Goal: Information Seeking & Learning: Learn about a topic

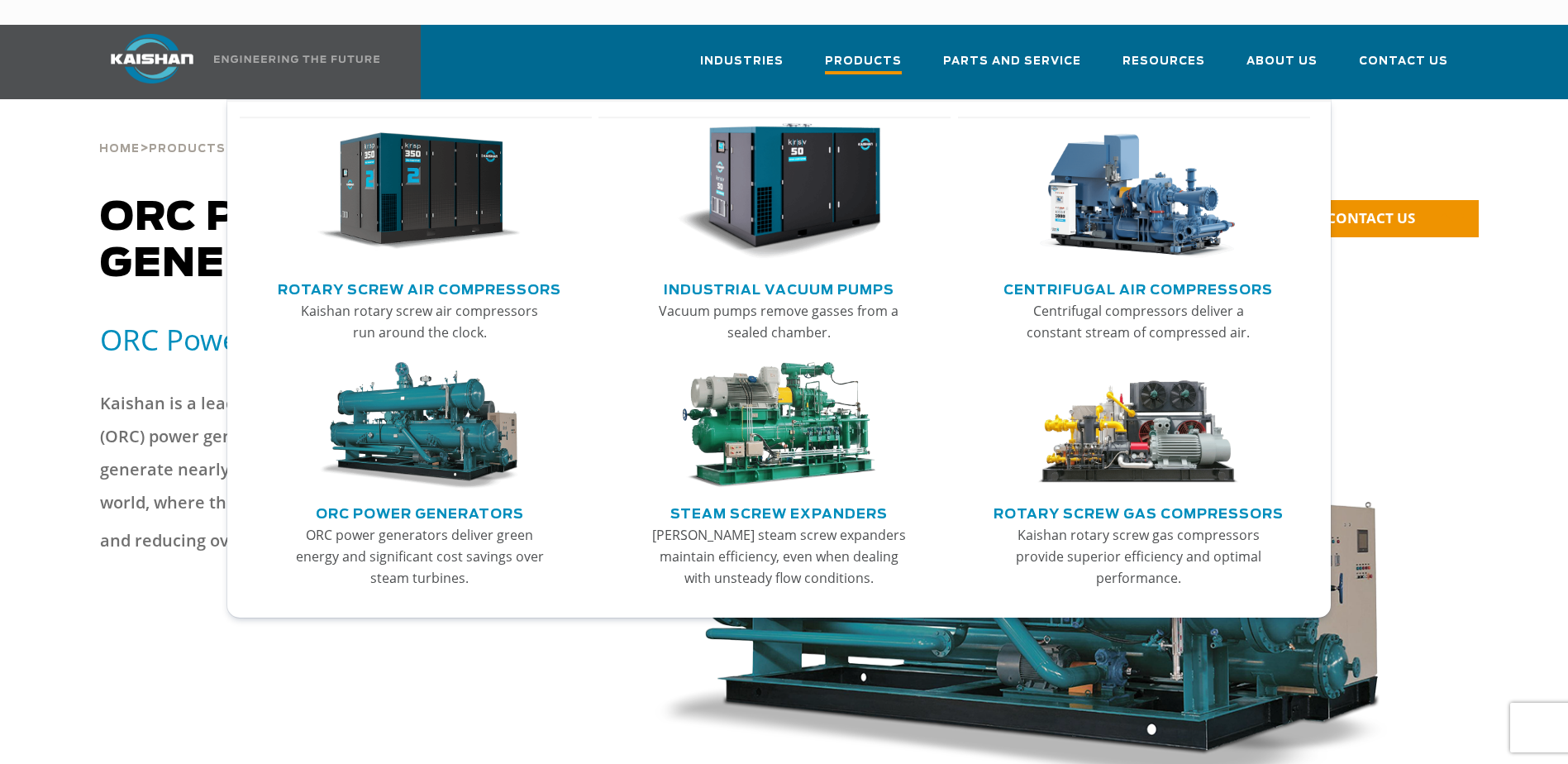
click at [867, 40] on link "Products" at bounding box center [864, 69] width 77 height 59
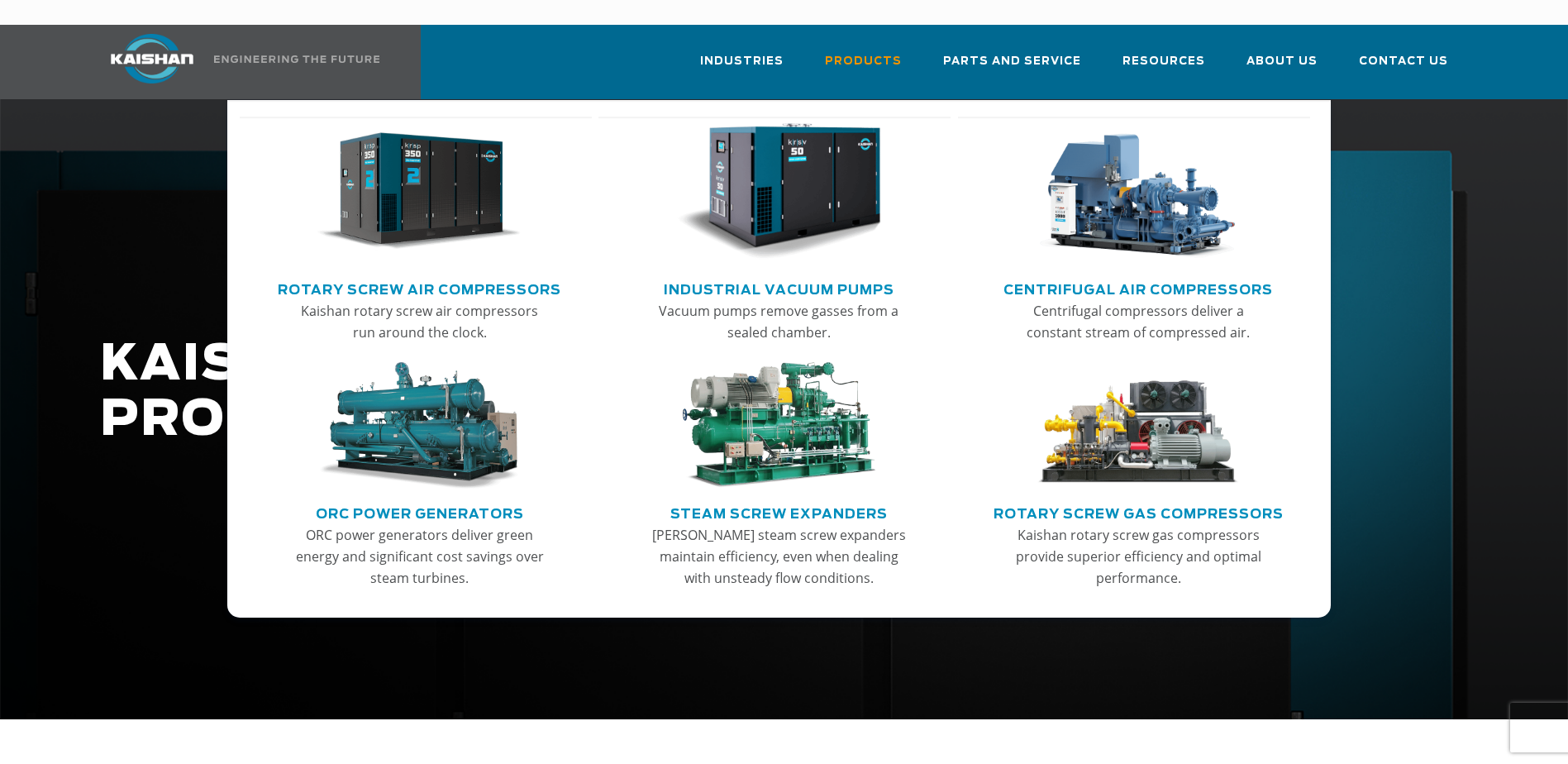
click at [487, 424] on img "Main menu" at bounding box center [419, 426] width 204 height 128
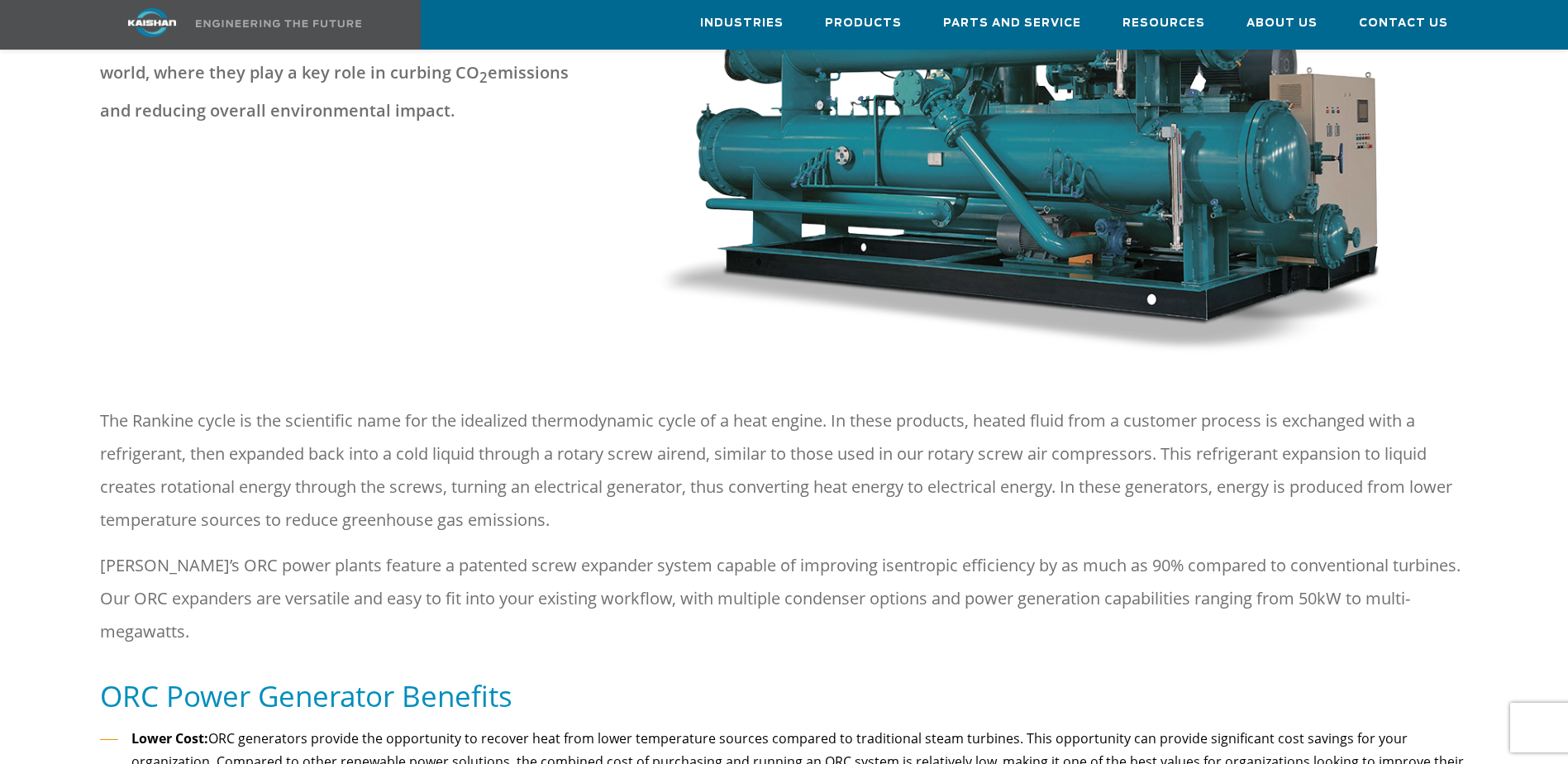
drag, startPoint x: 0, startPoint y: 0, endPoint x: 492, endPoint y: 514, distance: 711.5
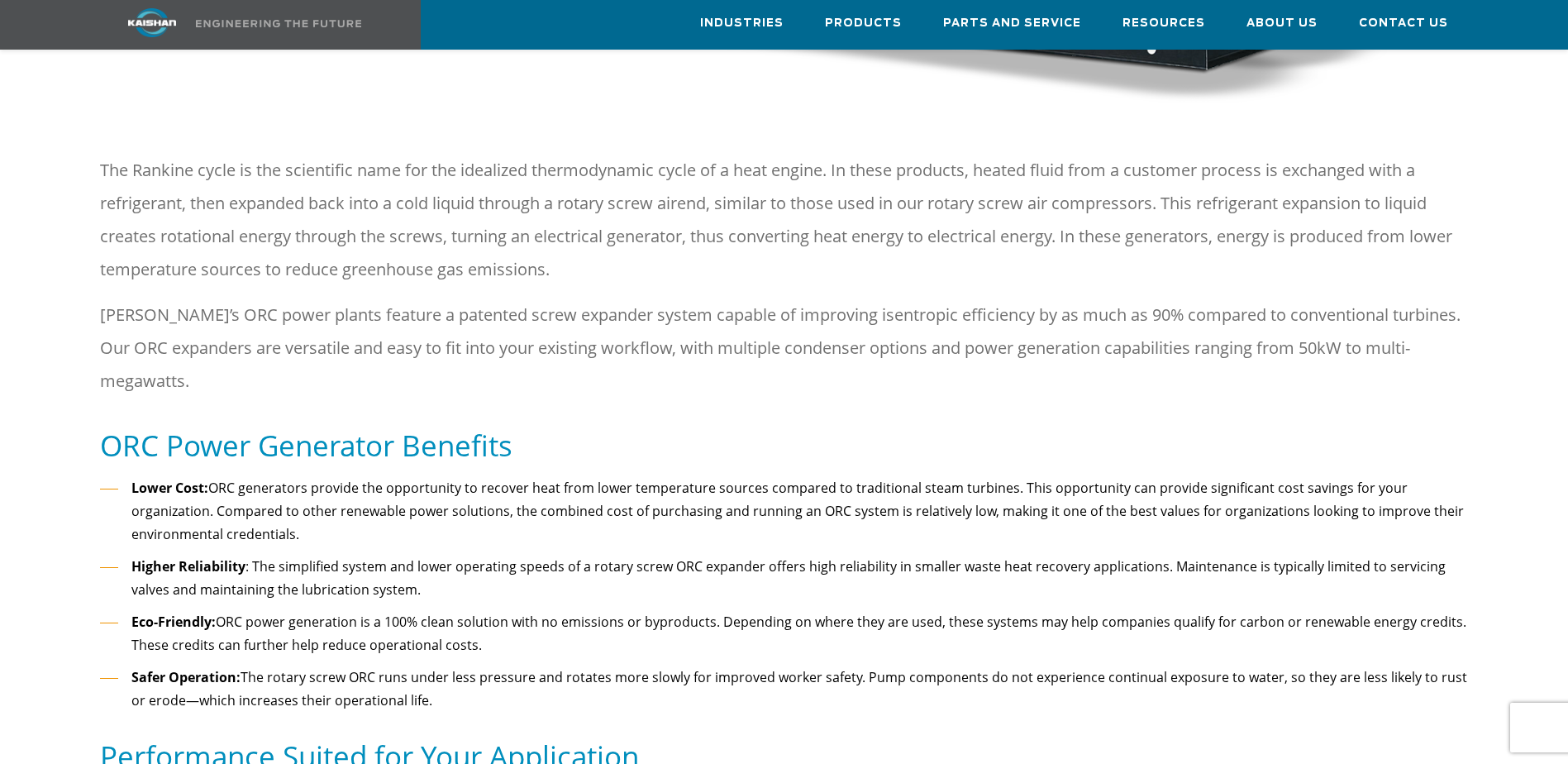
drag, startPoint x: 517, startPoint y: 513, endPoint x: 514, endPoint y: 548, distance: 35.1
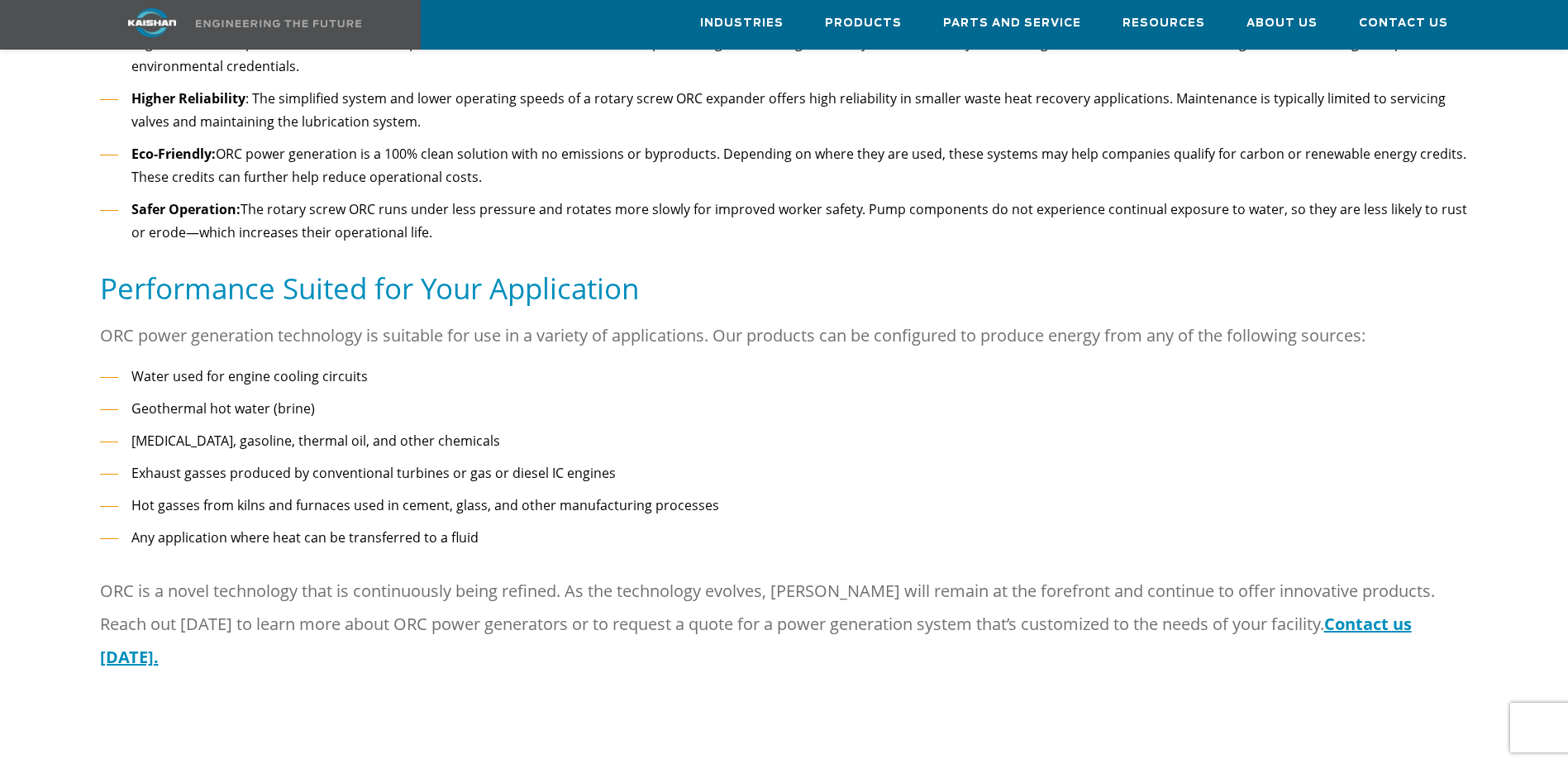
drag, startPoint x: 511, startPoint y: 480, endPoint x: 502, endPoint y: 549, distance: 69.6
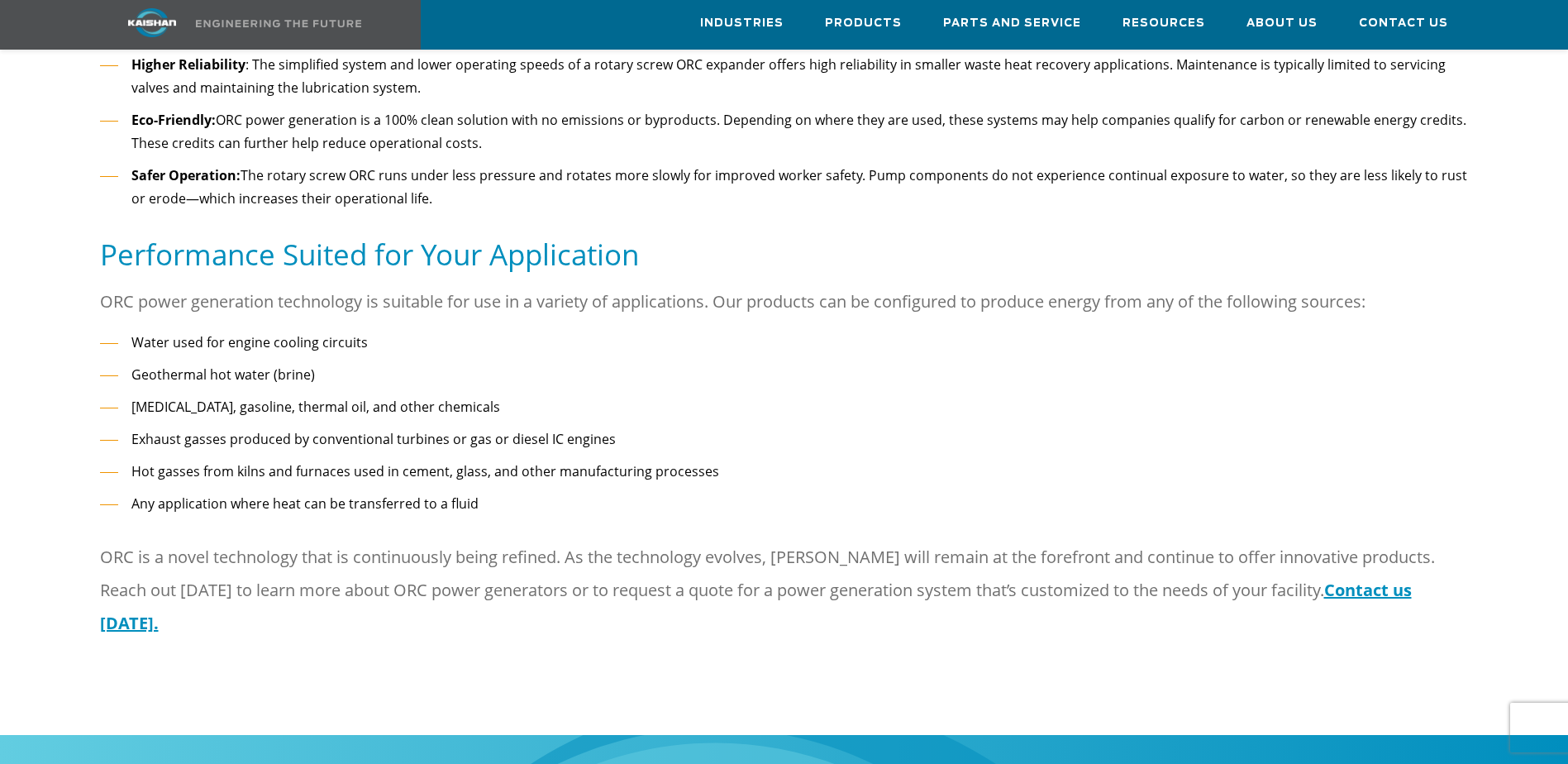
scroll to position [1167, 0]
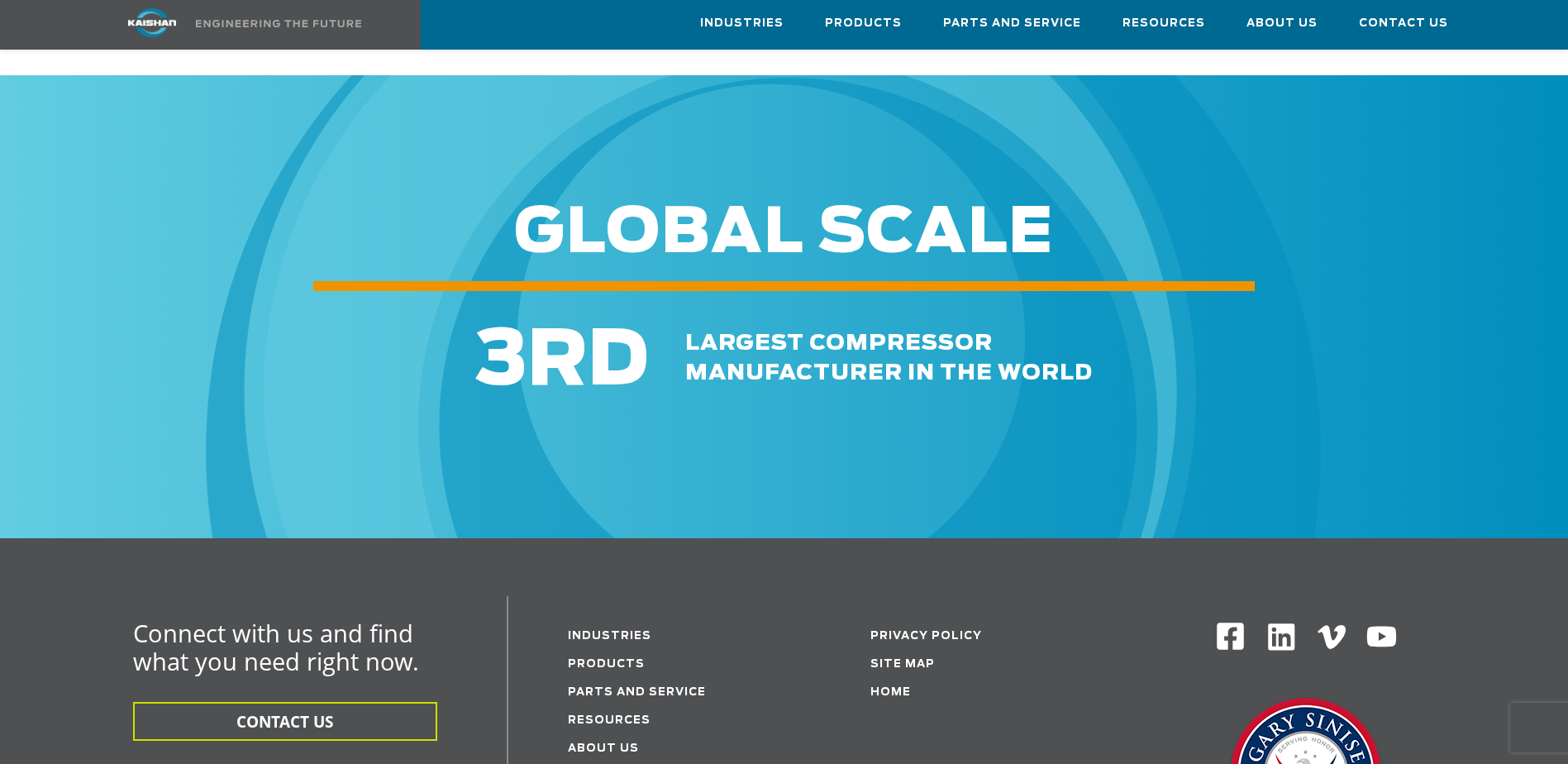
drag, startPoint x: 779, startPoint y: 384, endPoint x: 769, endPoint y: 506, distance: 122.4
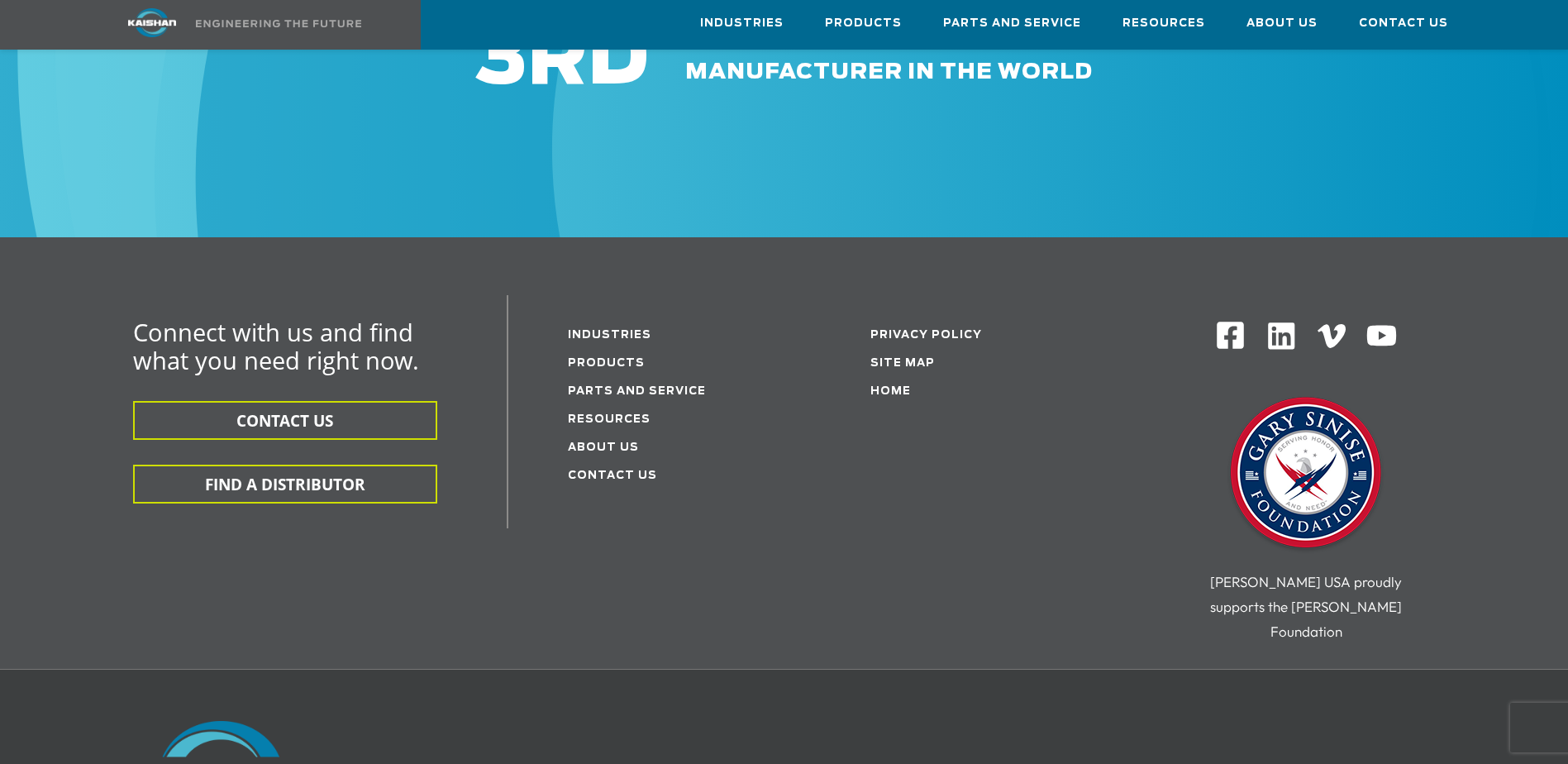
scroll to position [2269, 0]
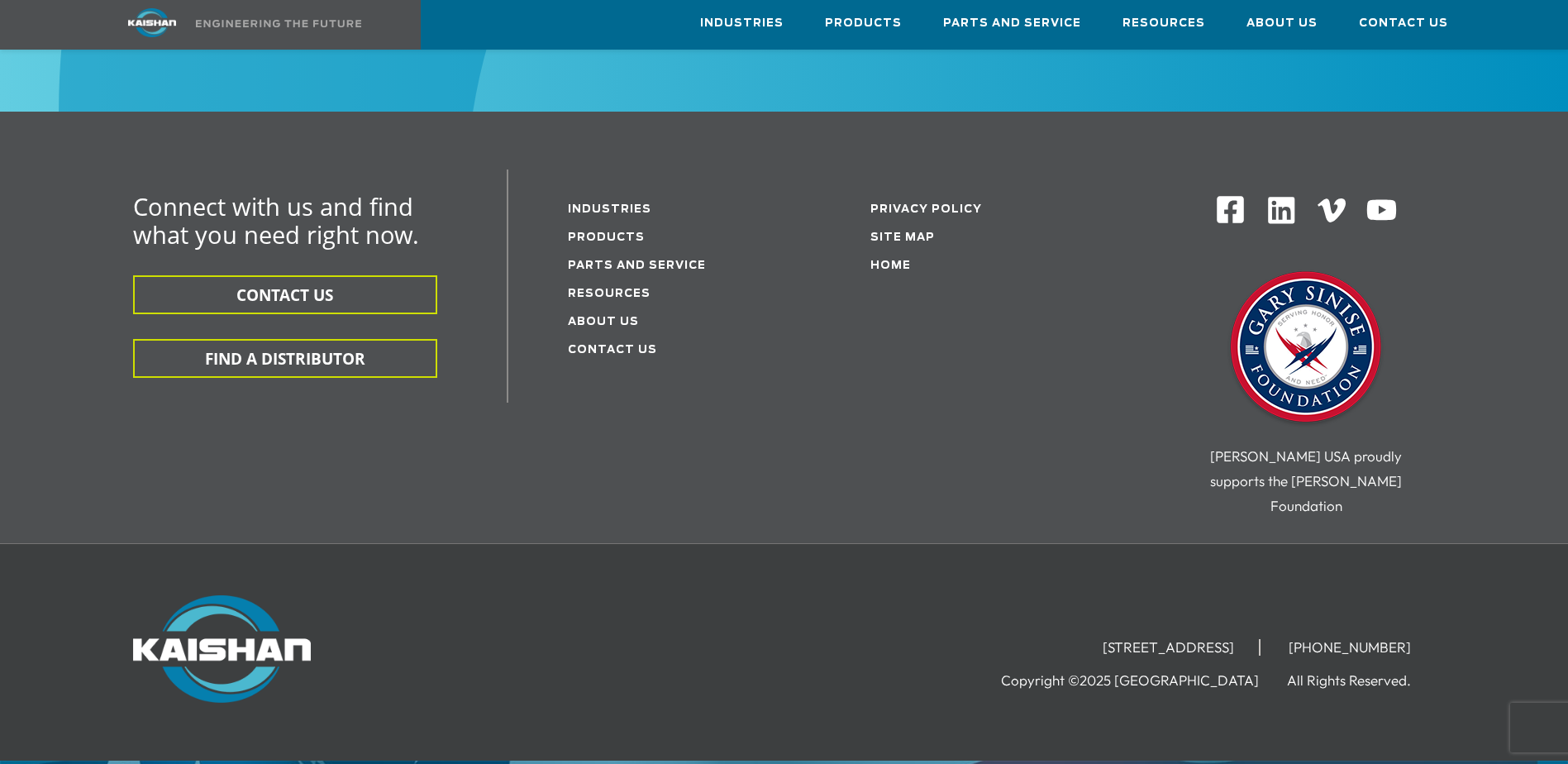
drag, startPoint x: 771, startPoint y: 357, endPoint x: 735, endPoint y: 532, distance: 178.7
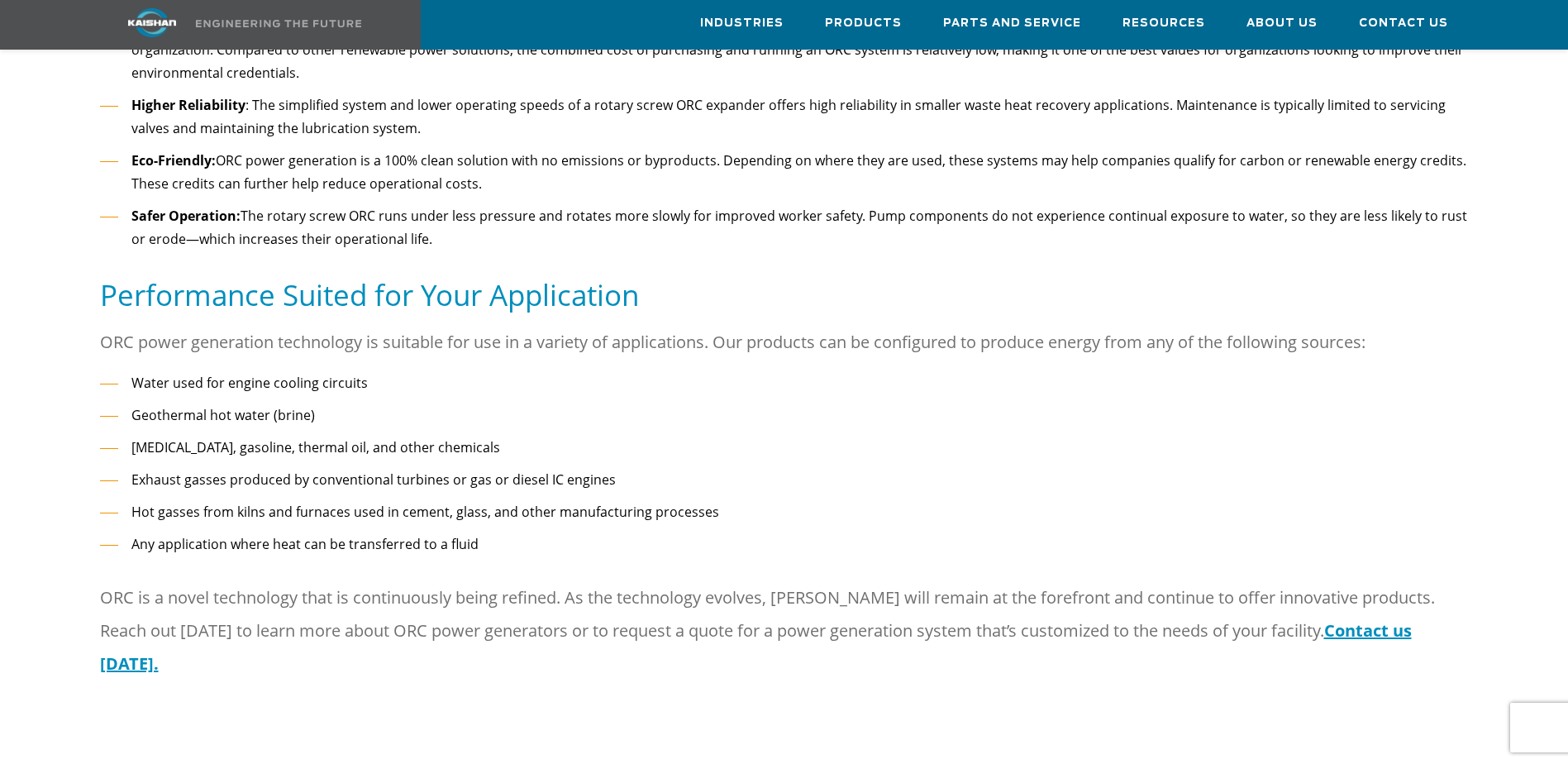
drag, startPoint x: 734, startPoint y: 532, endPoint x: 737, endPoint y: 393, distance: 139.0
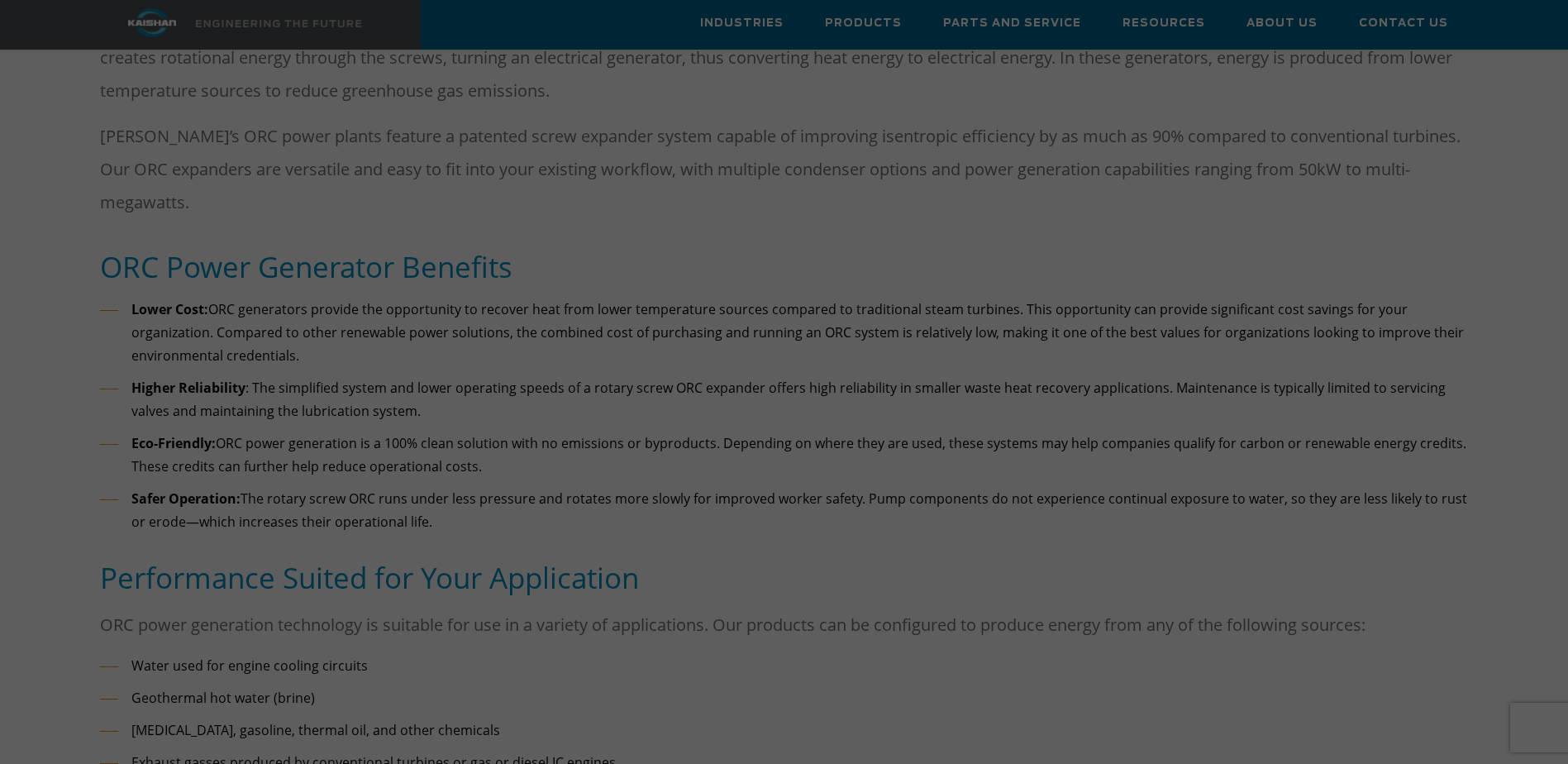
drag, startPoint x: 737, startPoint y: 394, endPoint x: 748, endPoint y: 270, distance: 124.5
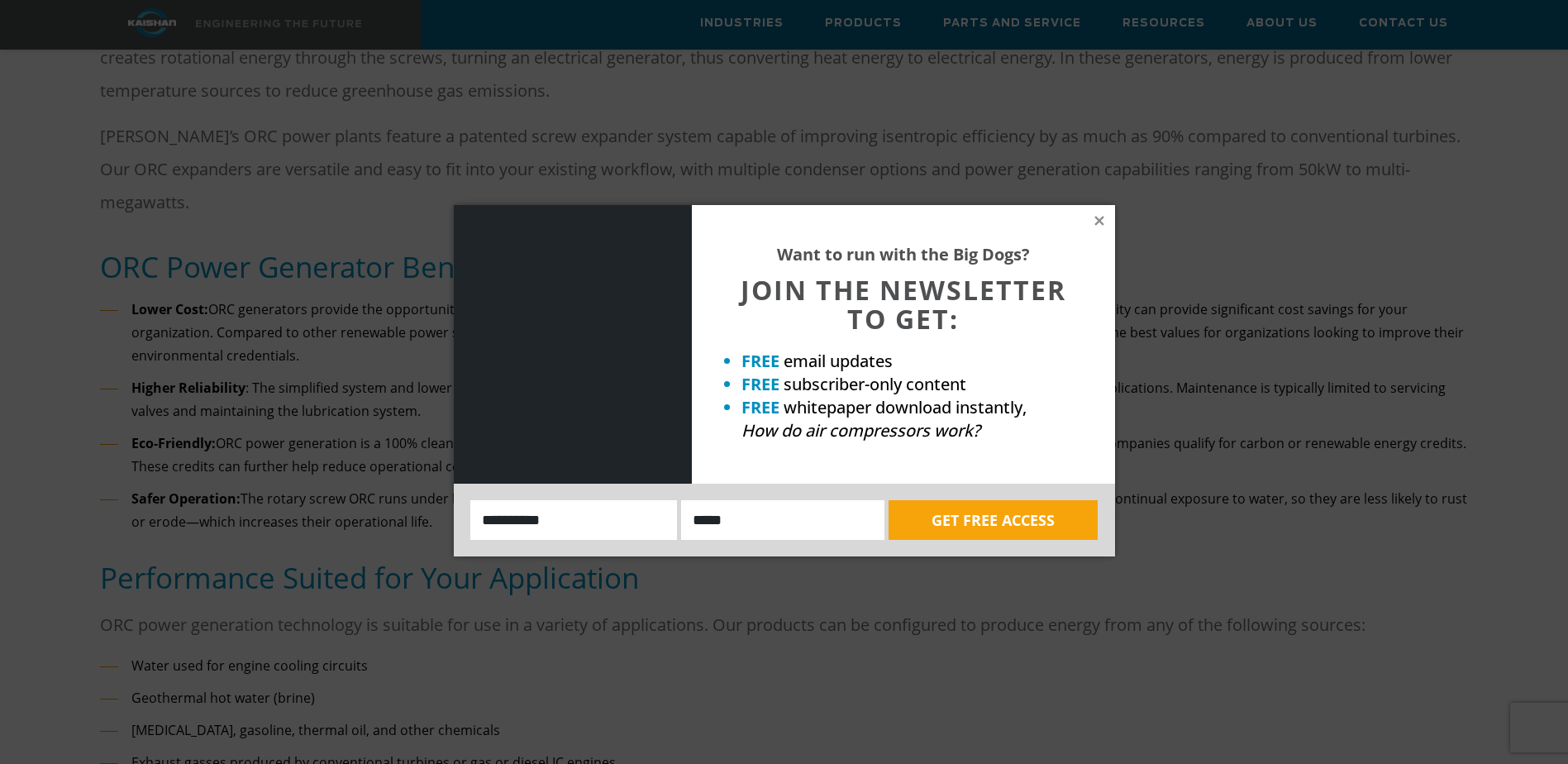
scroll to position [688, 0]
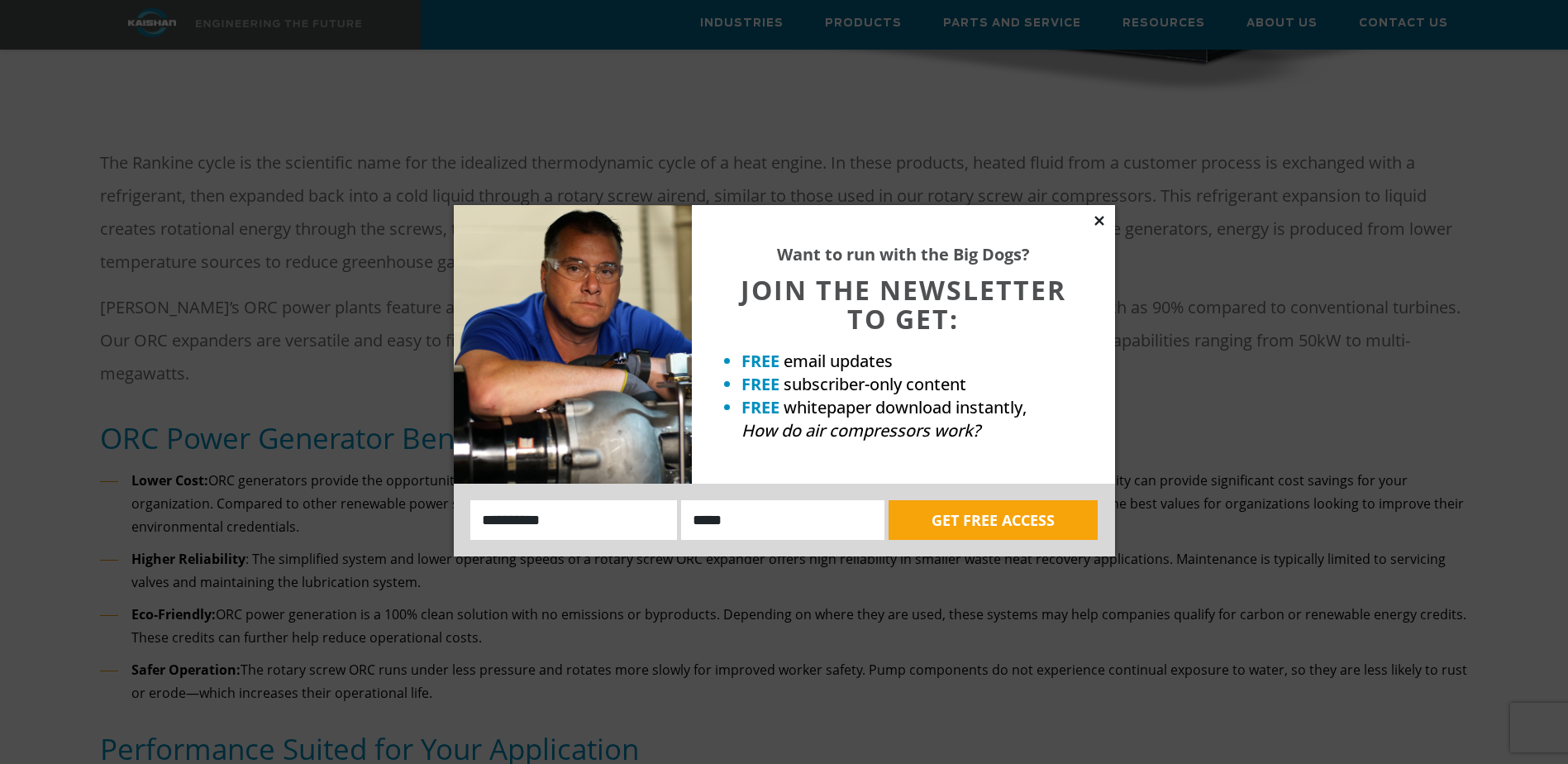
click at [1096, 219] on icon at bounding box center [1099, 221] width 15 height 15
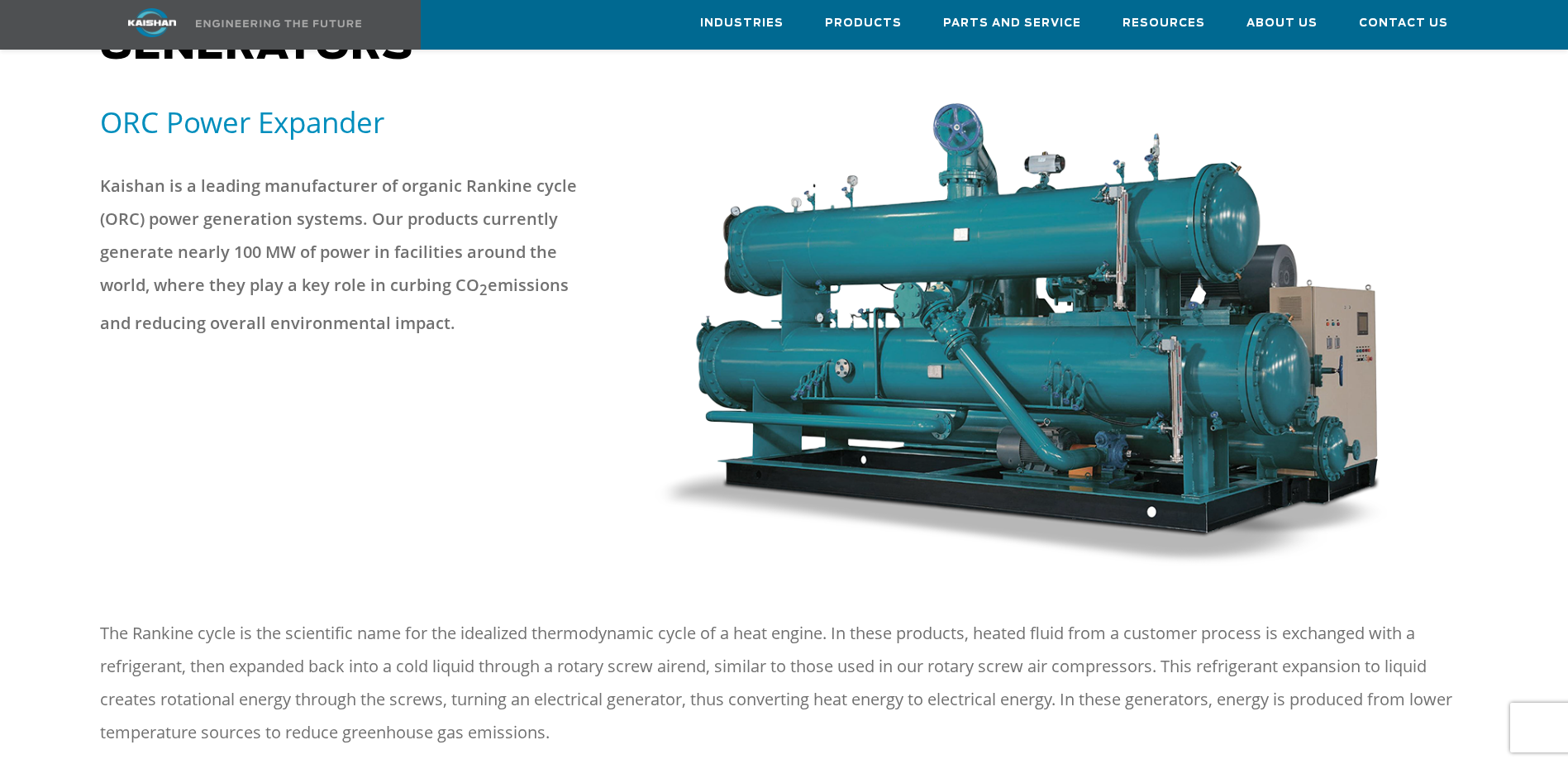
drag, startPoint x: 1073, startPoint y: 277, endPoint x: 1092, endPoint y: 164, distance: 114.6
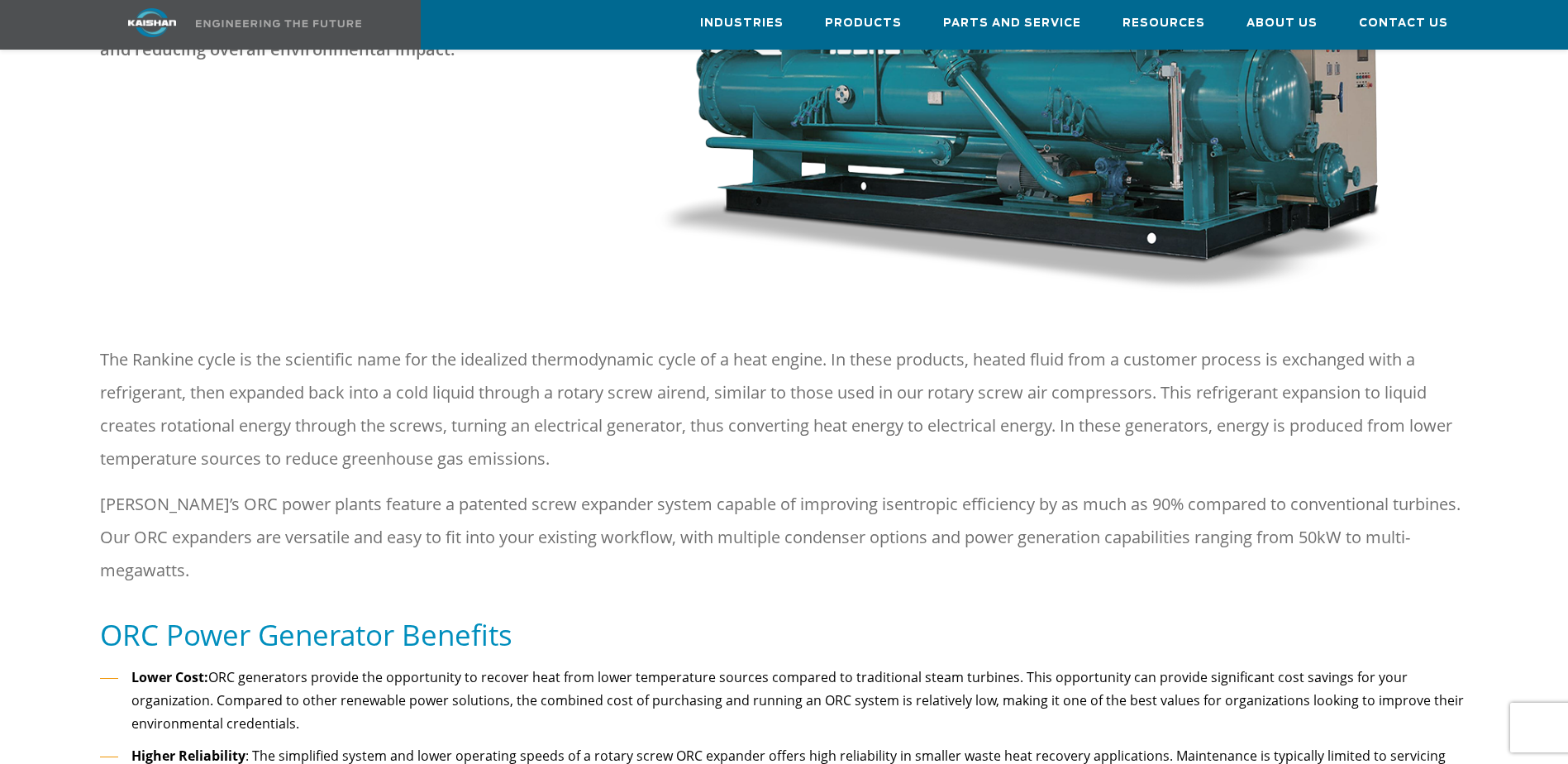
drag, startPoint x: 1401, startPoint y: 458, endPoint x: 1414, endPoint y: 527, distance: 70.2
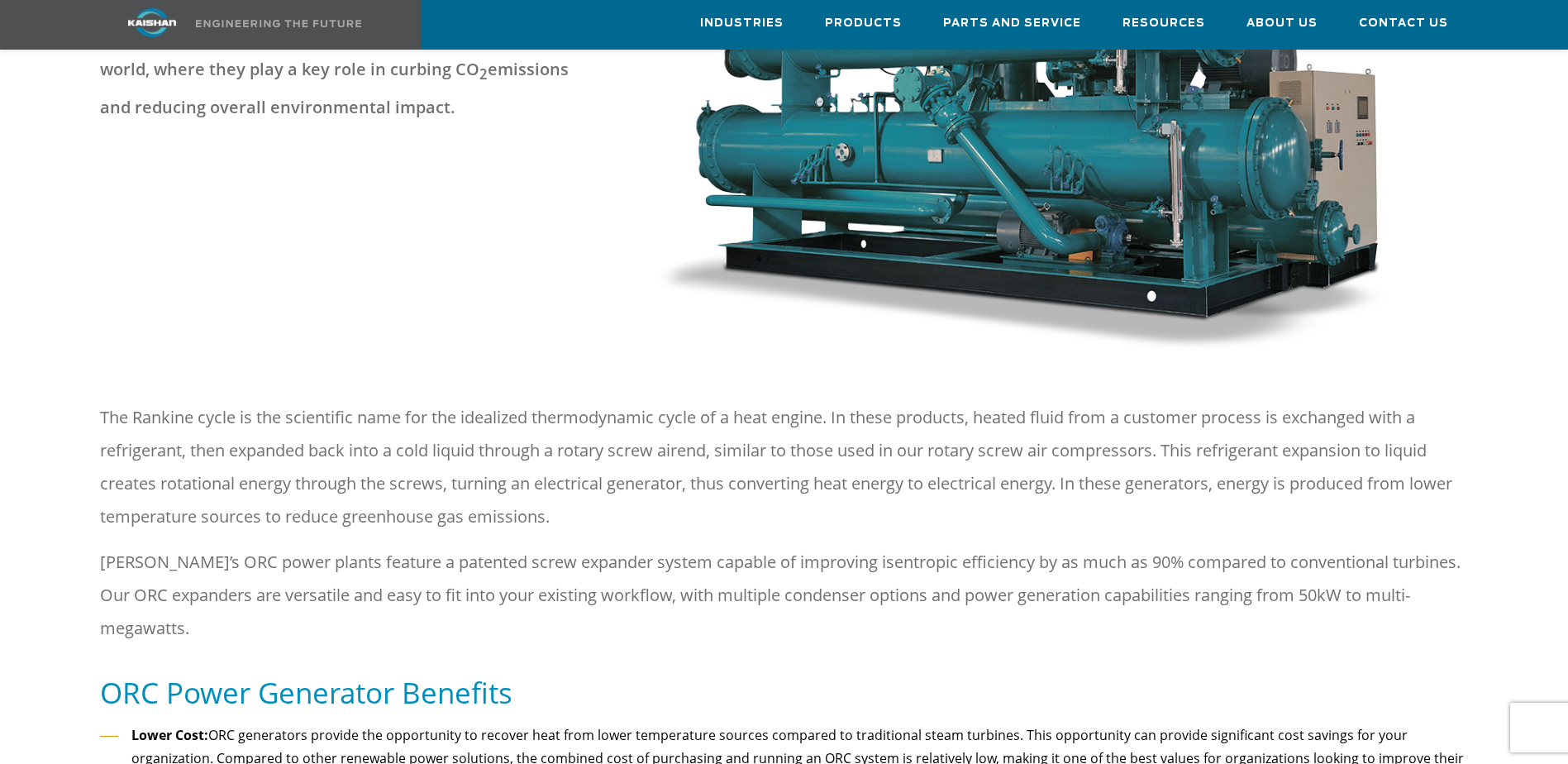
drag, startPoint x: 1046, startPoint y: 300, endPoint x: 1042, endPoint y: 275, distance: 25.3
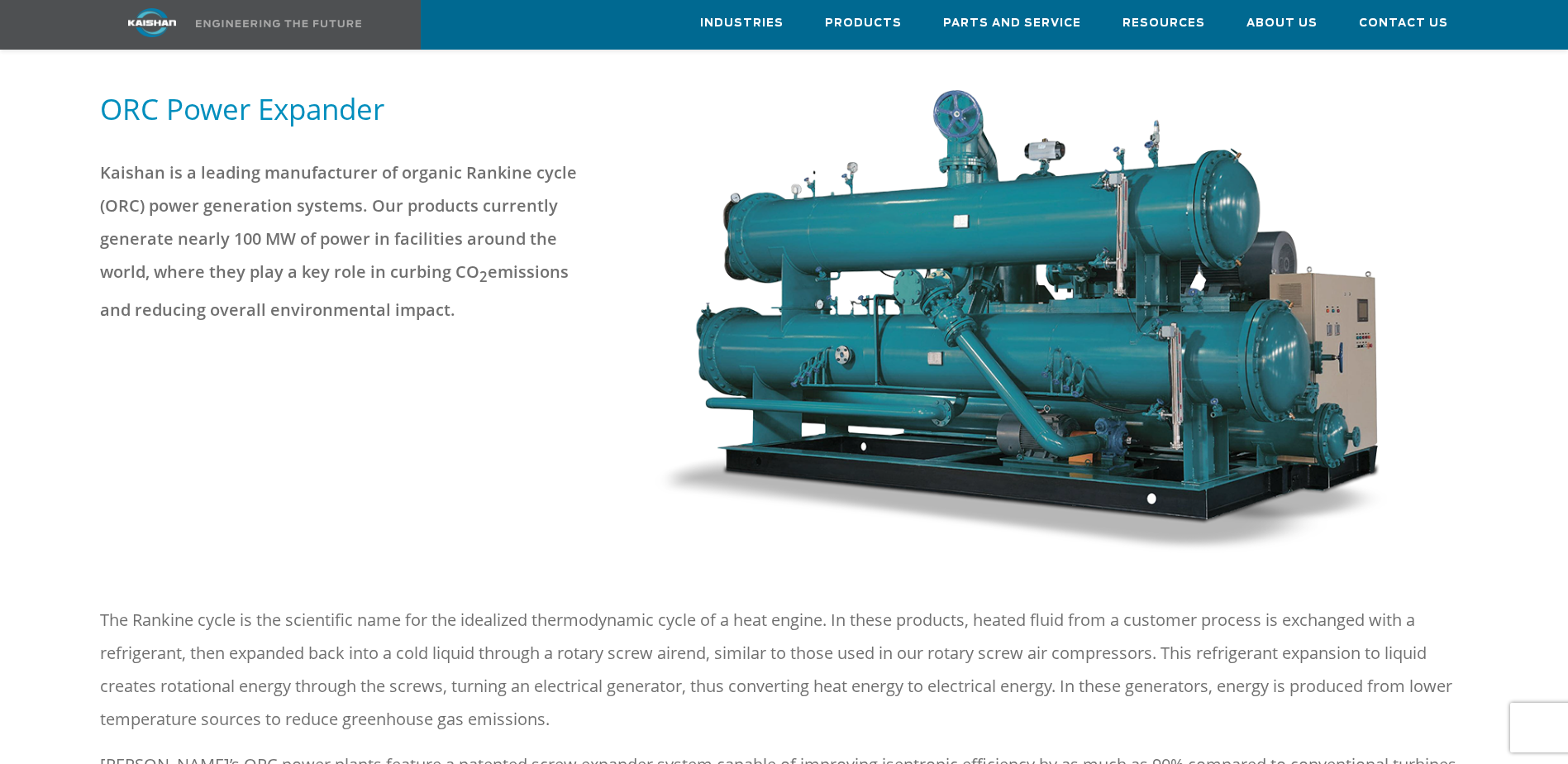
drag, startPoint x: 1025, startPoint y: 524, endPoint x: 1023, endPoint y: 463, distance: 61.0
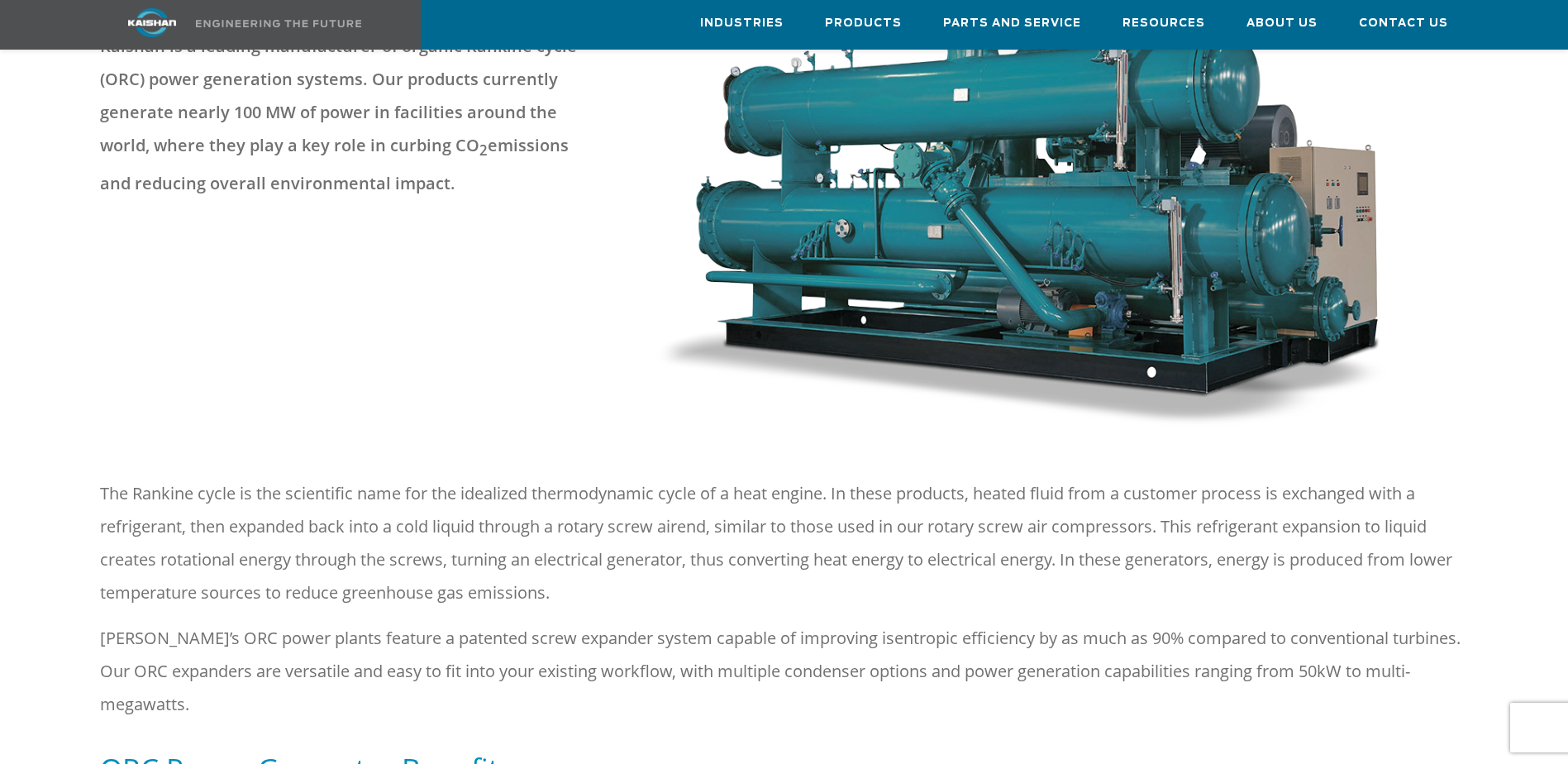
scroll to position [387, 0]
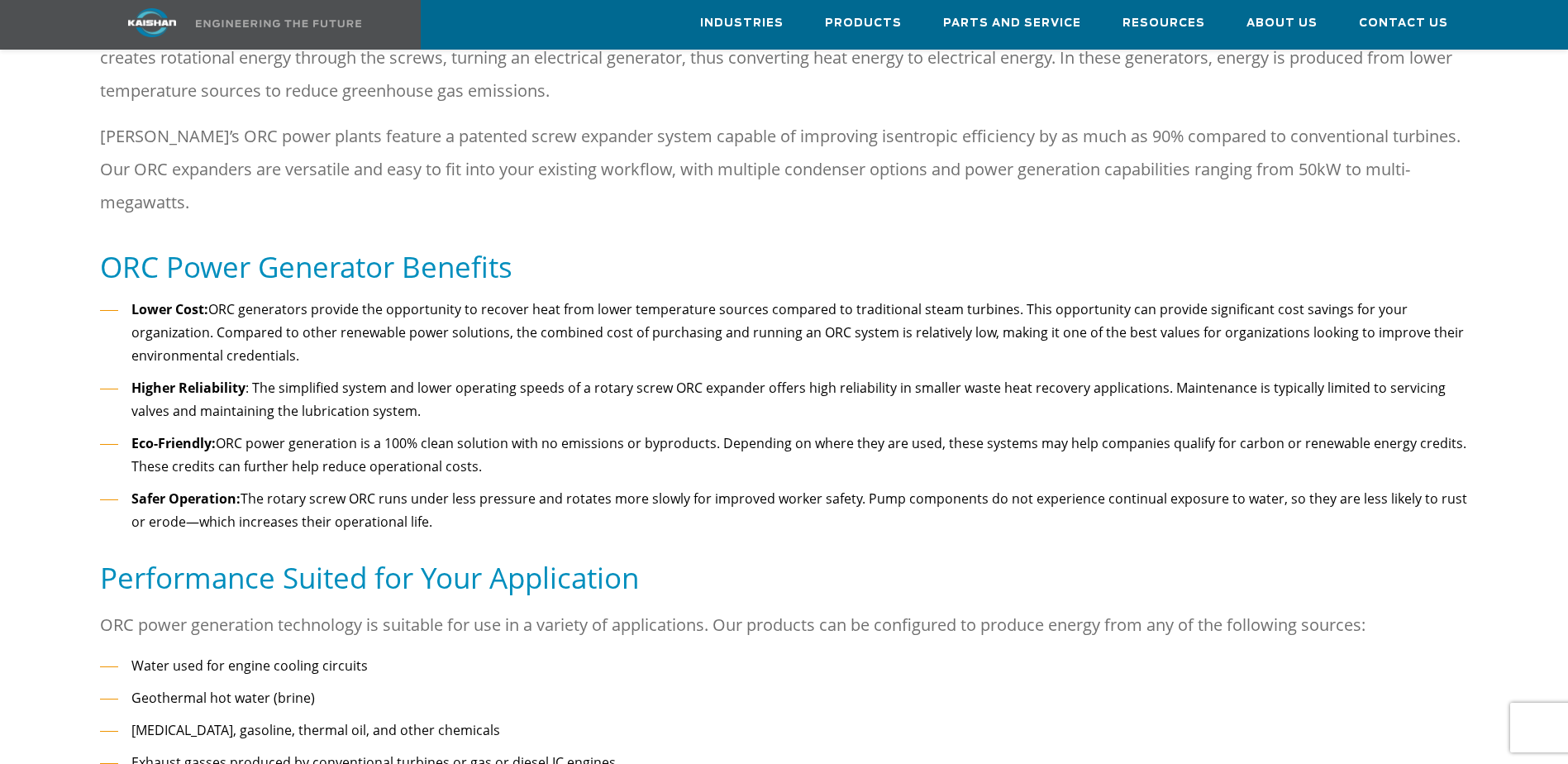
drag, startPoint x: 733, startPoint y: 428, endPoint x: 702, endPoint y: 574, distance: 149.3
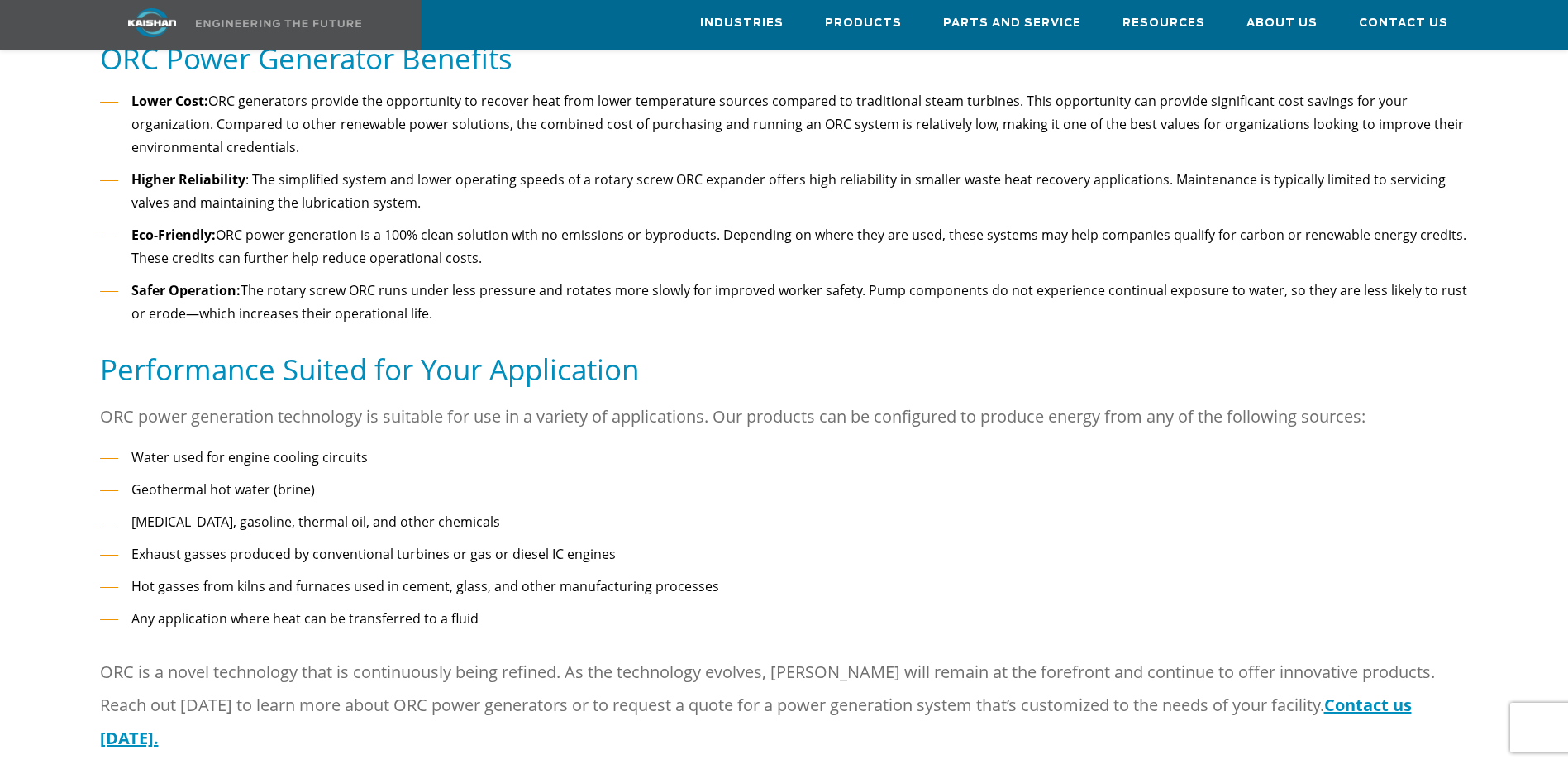
scroll to position [1175, 0]
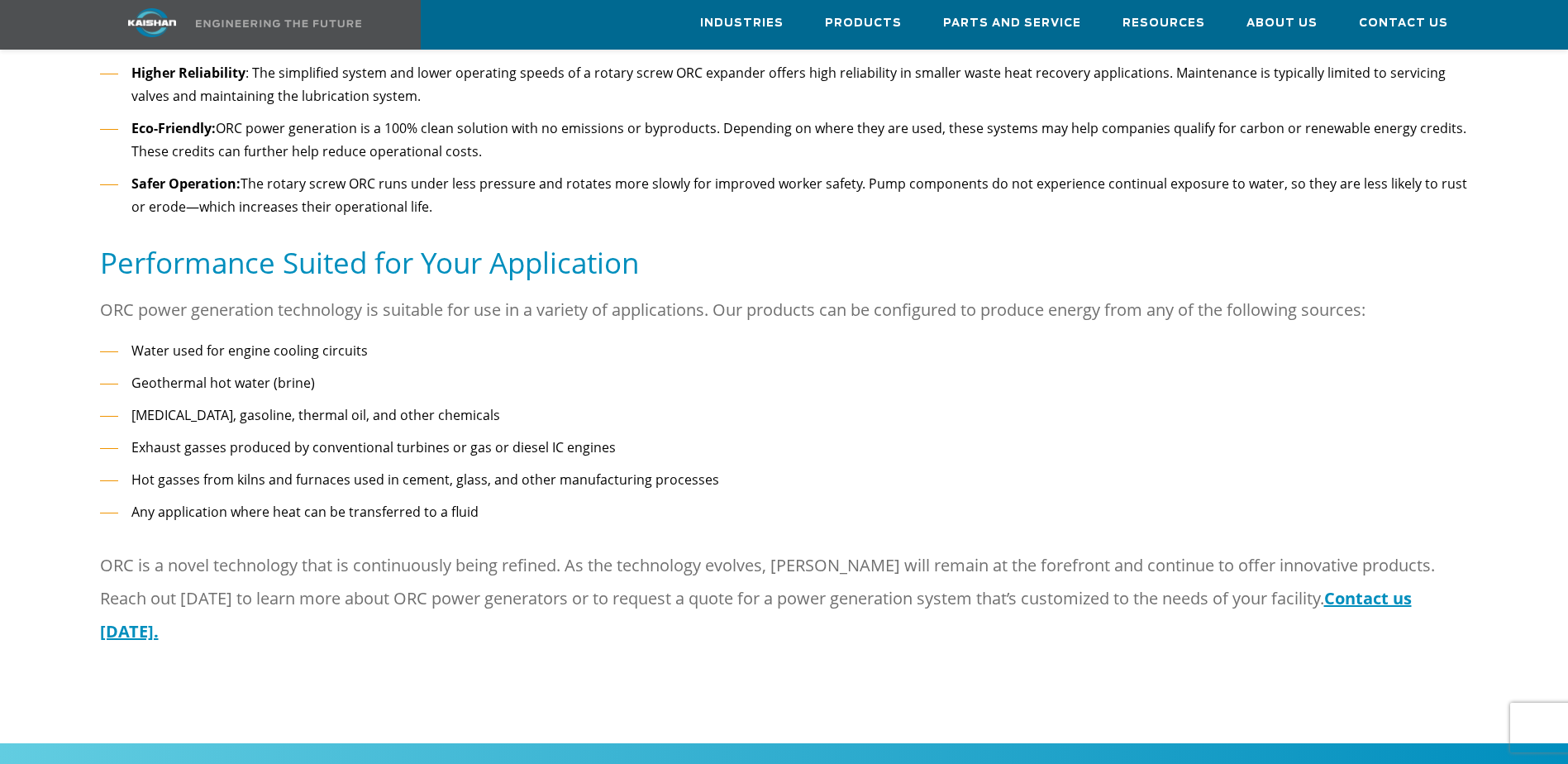
drag, startPoint x: 733, startPoint y: 262, endPoint x: 739, endPoint y: 355, distance: 93.2
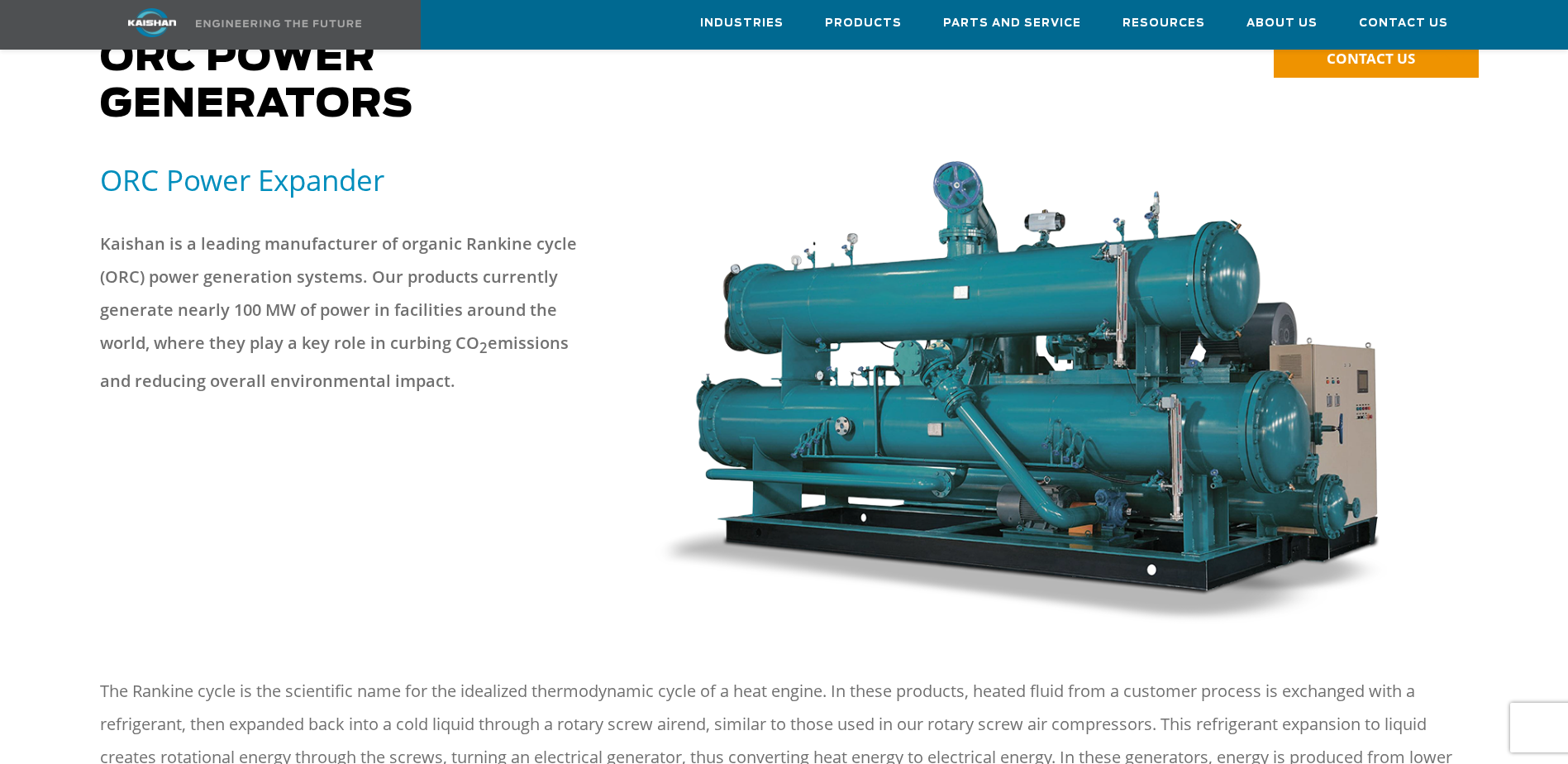
scroll to position [0, 0]
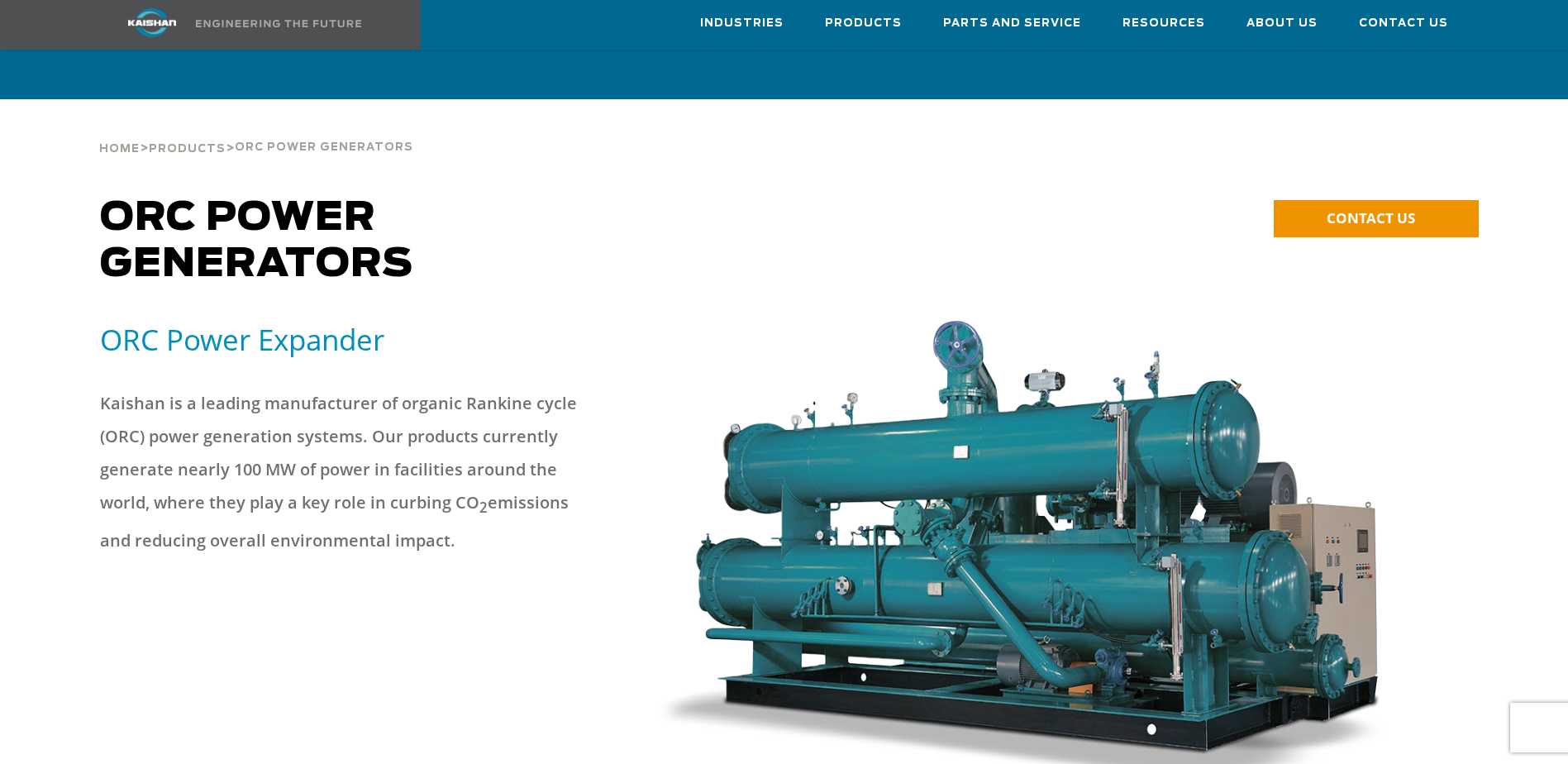
drag, startPoint x: 739, startPoint y: 355, endPoint x: 733, endPoint y: 220, distance: 135.1
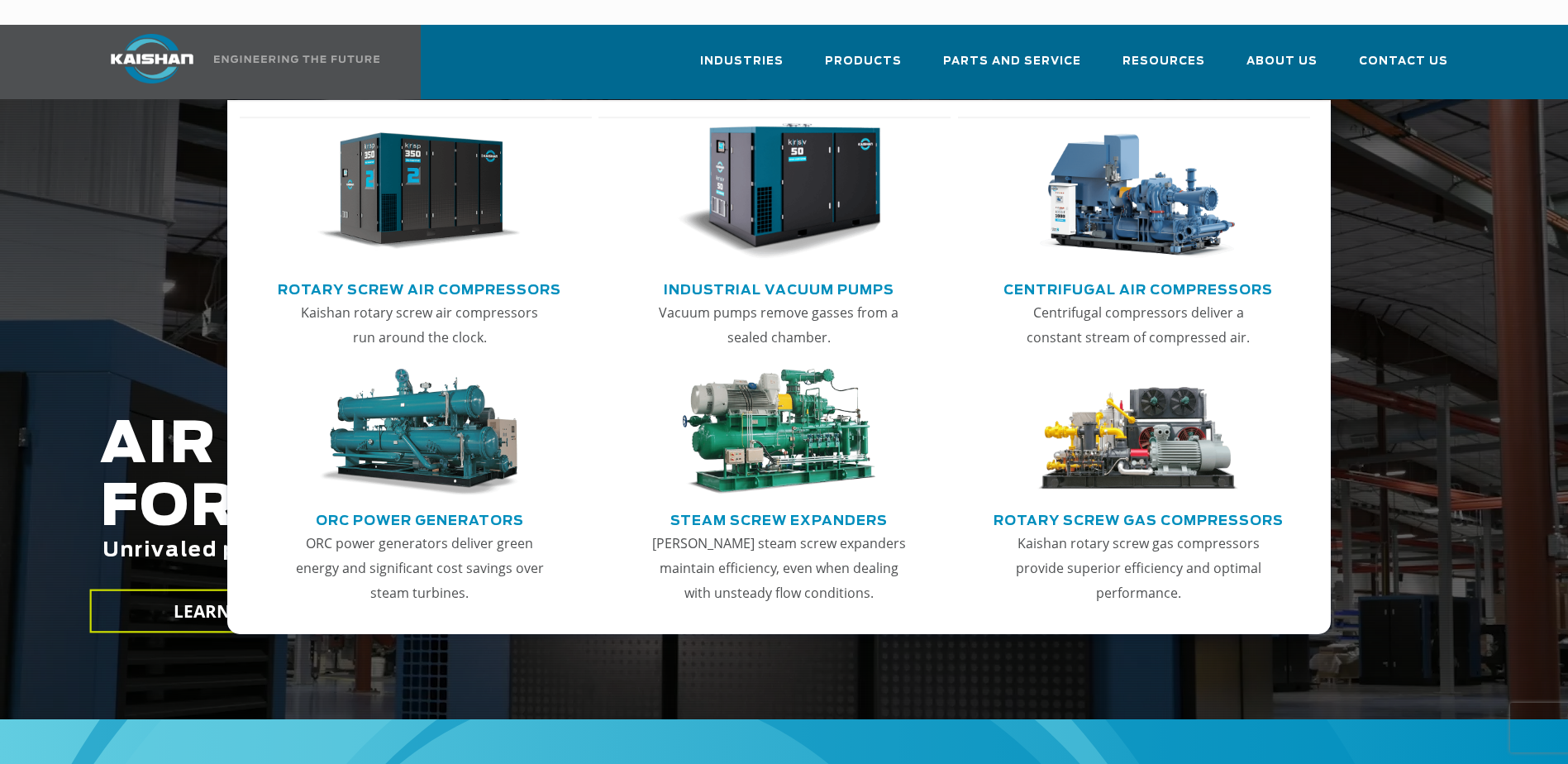
click at [491, 506] on link "ORC Power Generators" at bounding box center [420, 519] width 209 height 25
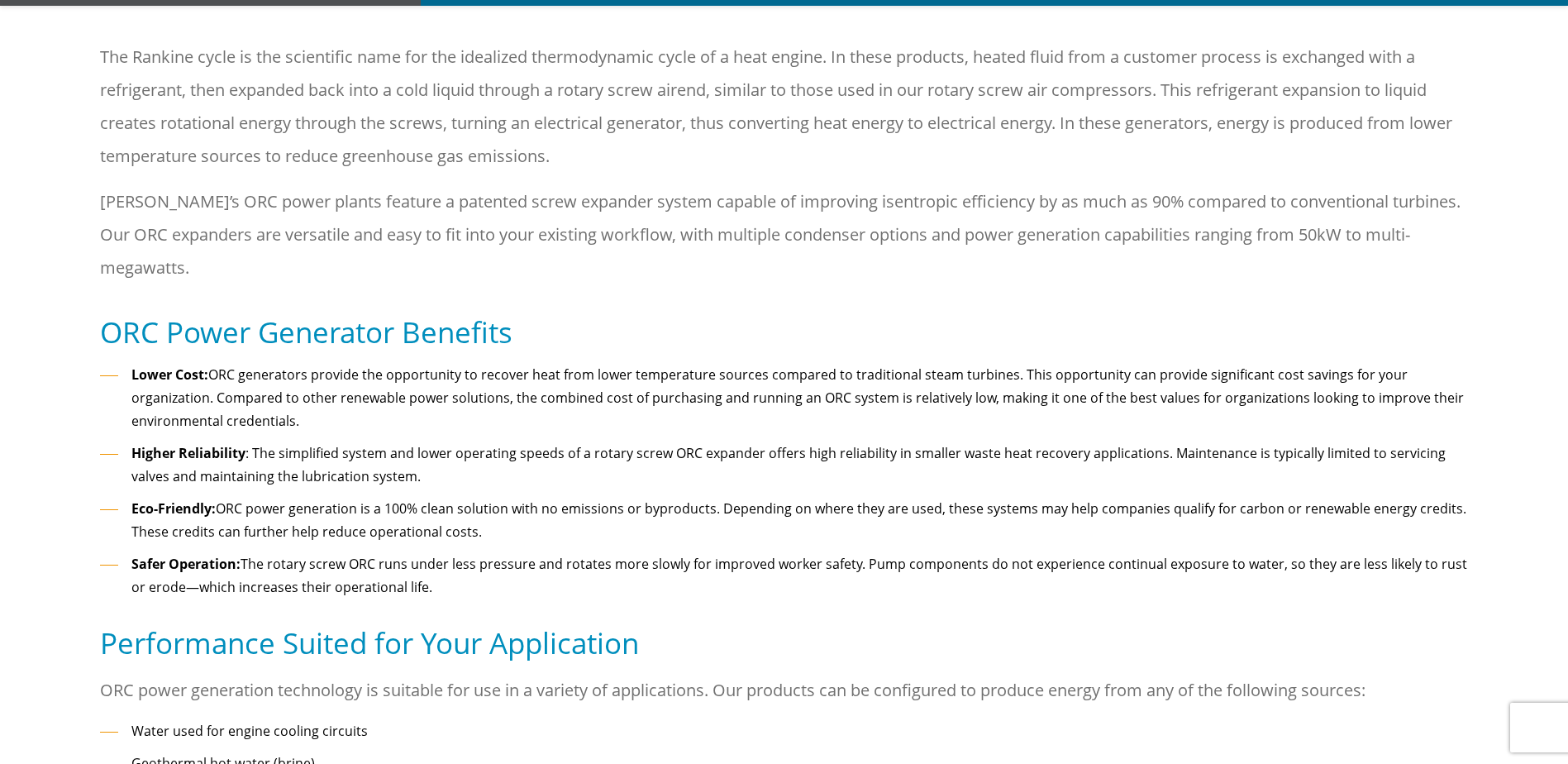
drag, startPoint x: 263, startPoint y: 432, endPoint x: 274, endPoint y: 589, distance: 157.4
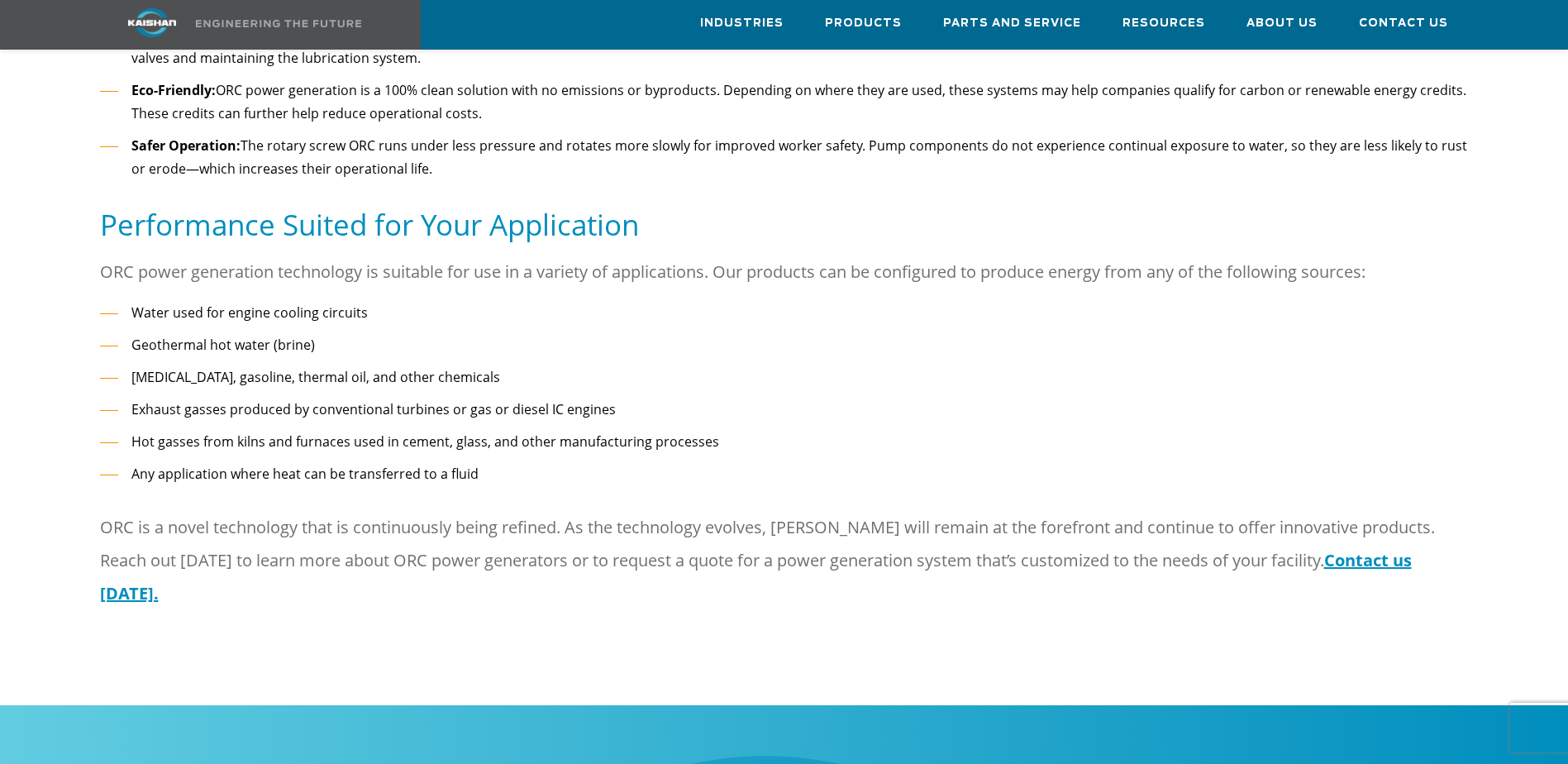
scroll to position [1251, 0]
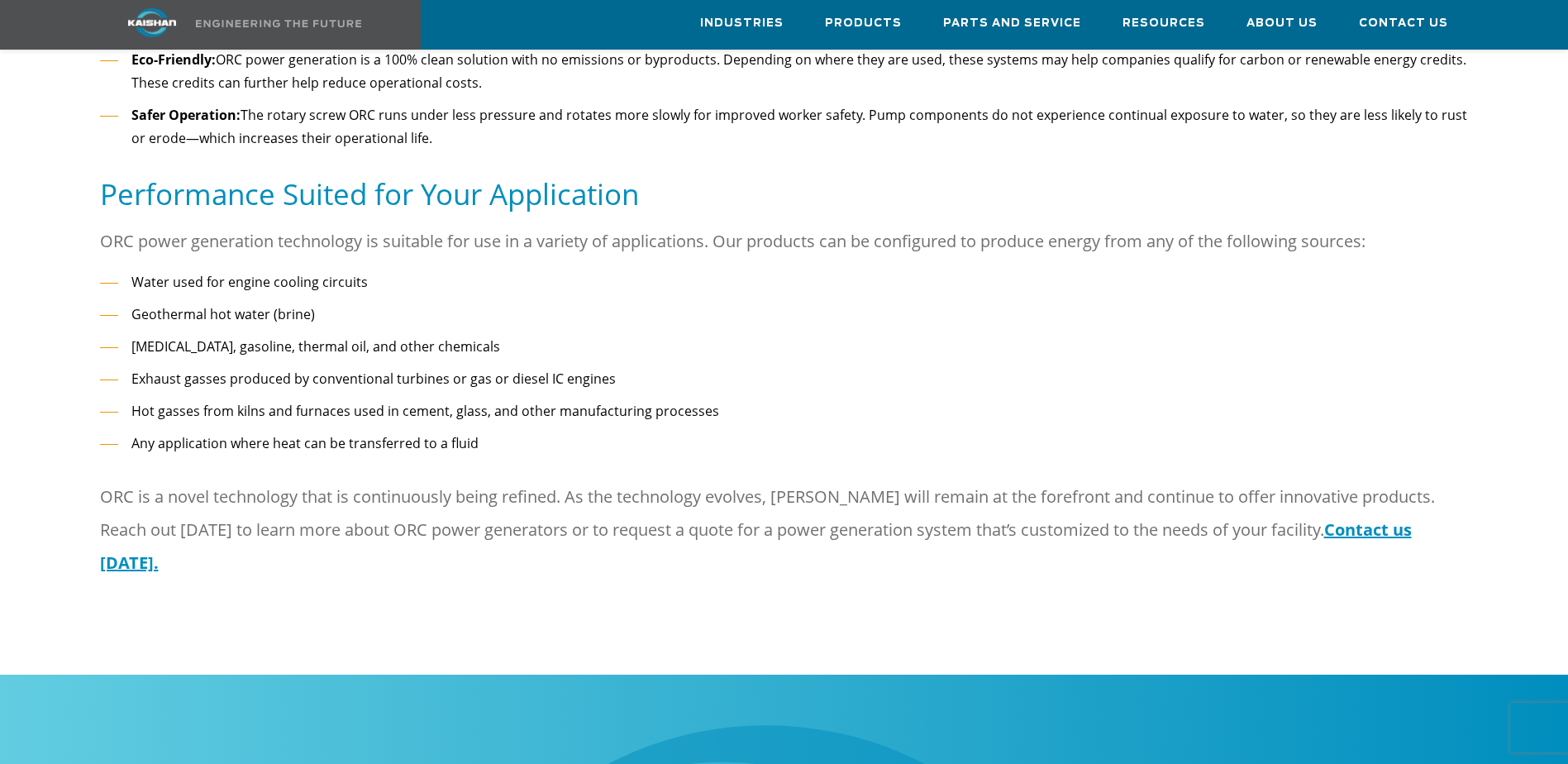
drag, startPoint x: 320, startPoint y: 415, endPoint x: 326, endPoint y: 484, distance: 69.3
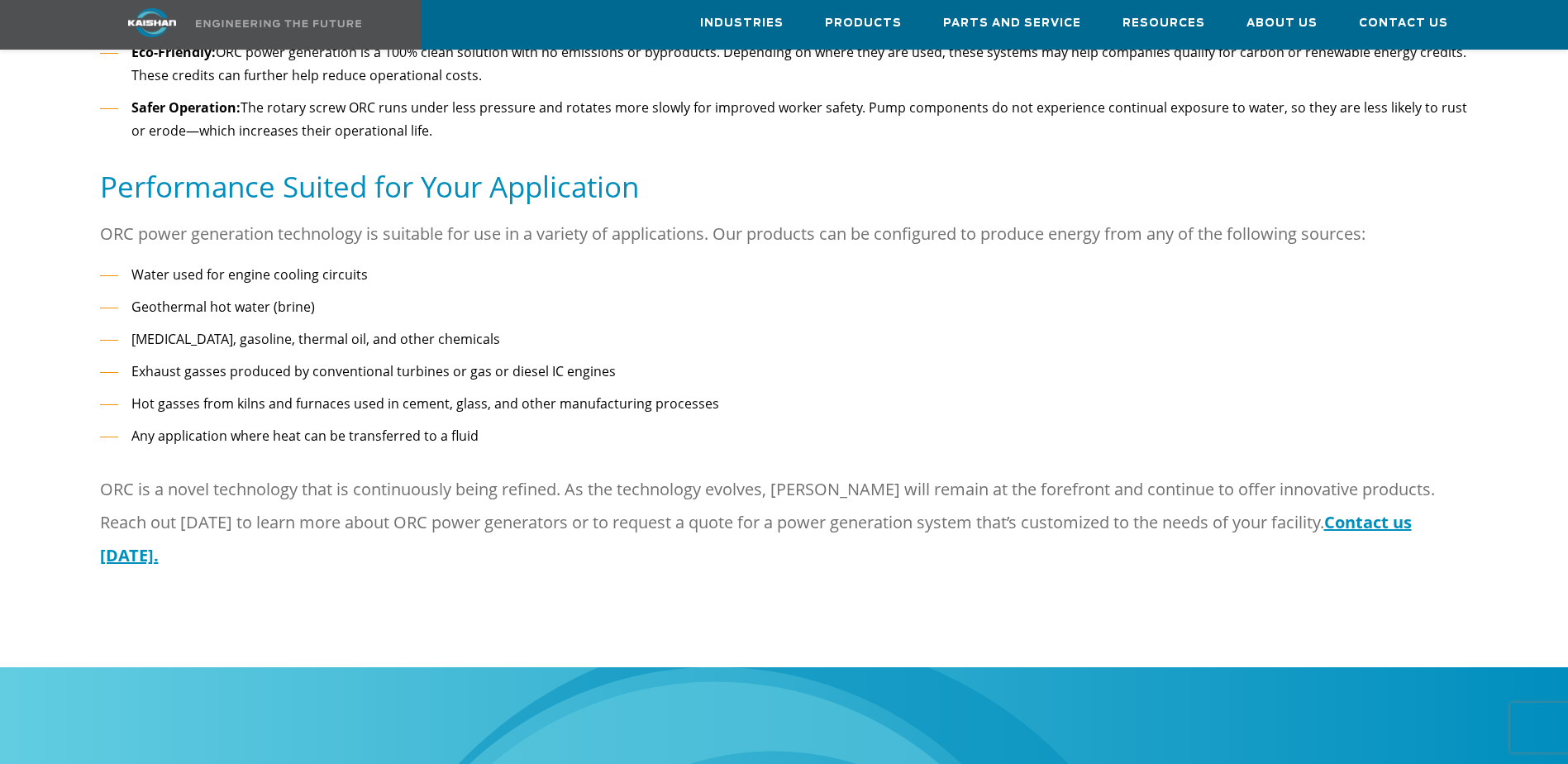
click at [186, 296] on li "Geothermal hot water (brine)" at bounding box center [784, 307] width 1369 height 24
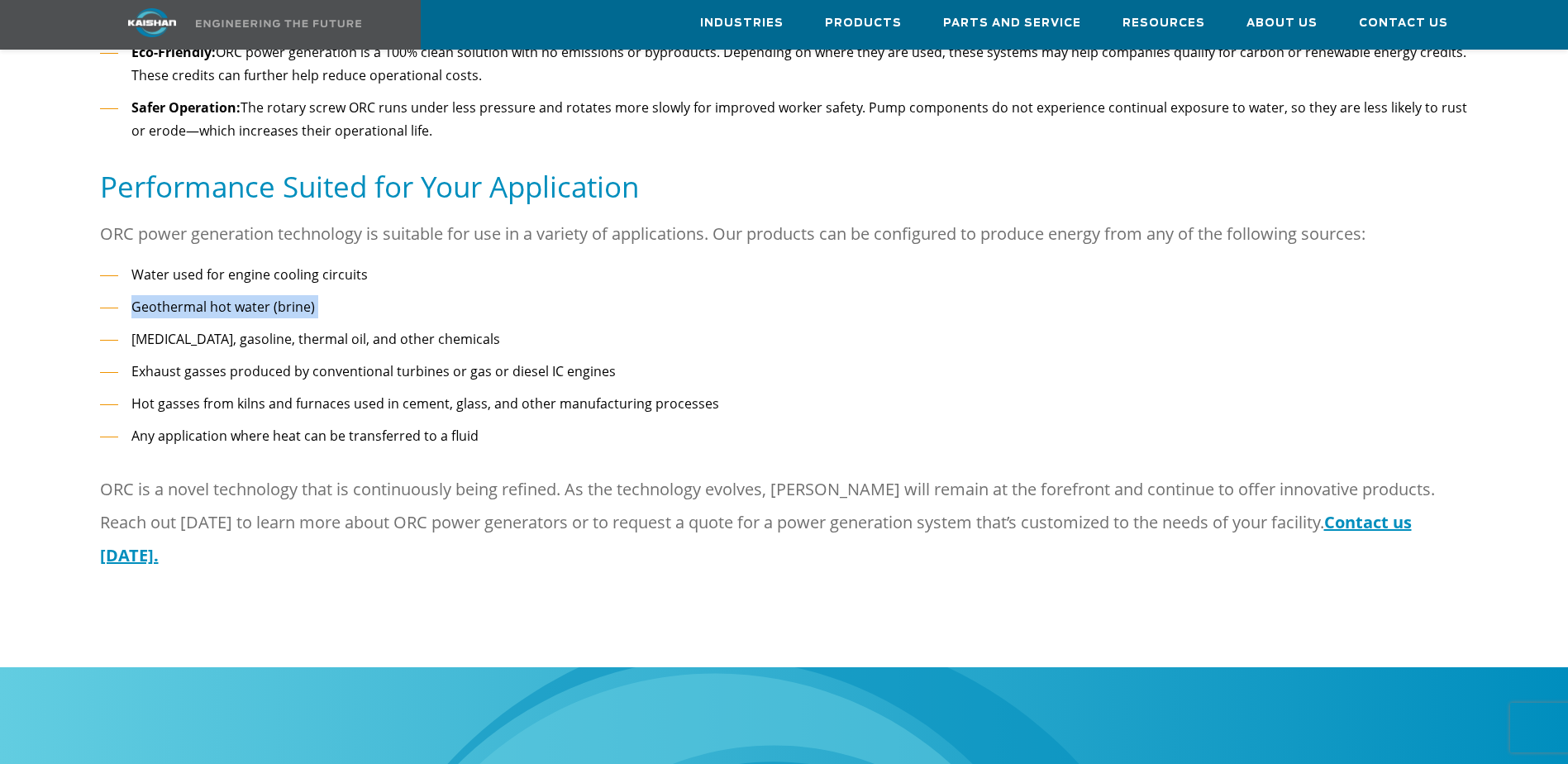
click at [186, 296] on li "Geothermal hot water (brine)" at bounding box center [784, 307] width 1369 height 24
drag, startPoint x: 186, startPoint y: 276, endPoint x: 255, endPoint y: 321, distance: 82.4
click at [255, 327] on li "[MEDICAL_DATA], gasoline, thermal oil, and other chemicals" at bounding box center [784, 339] width 1369 height 24
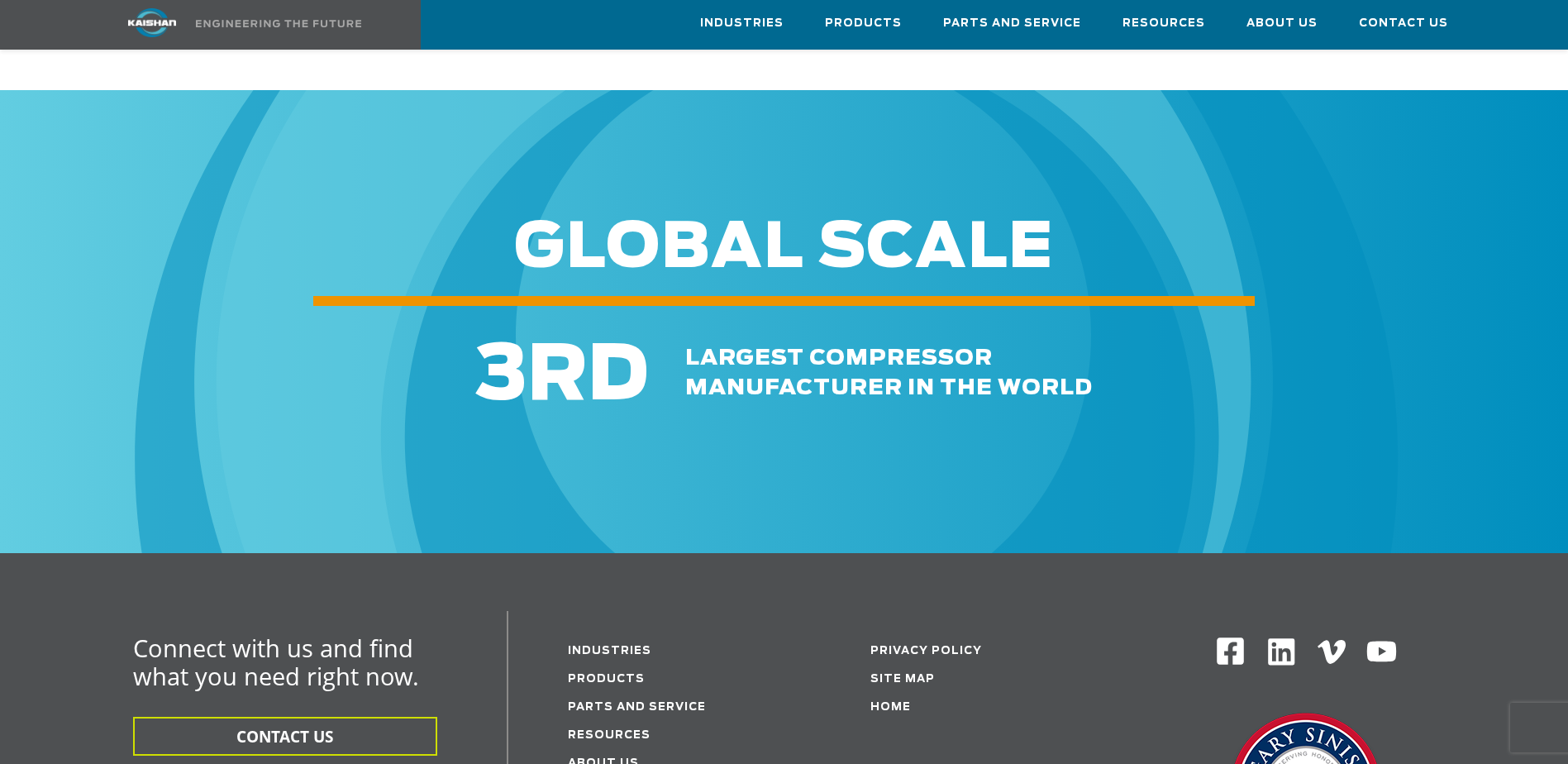
drag, startPoint x: 768, startPoint y: 459, endPoint x: 789, endPoint y: 552, distance: 95.3
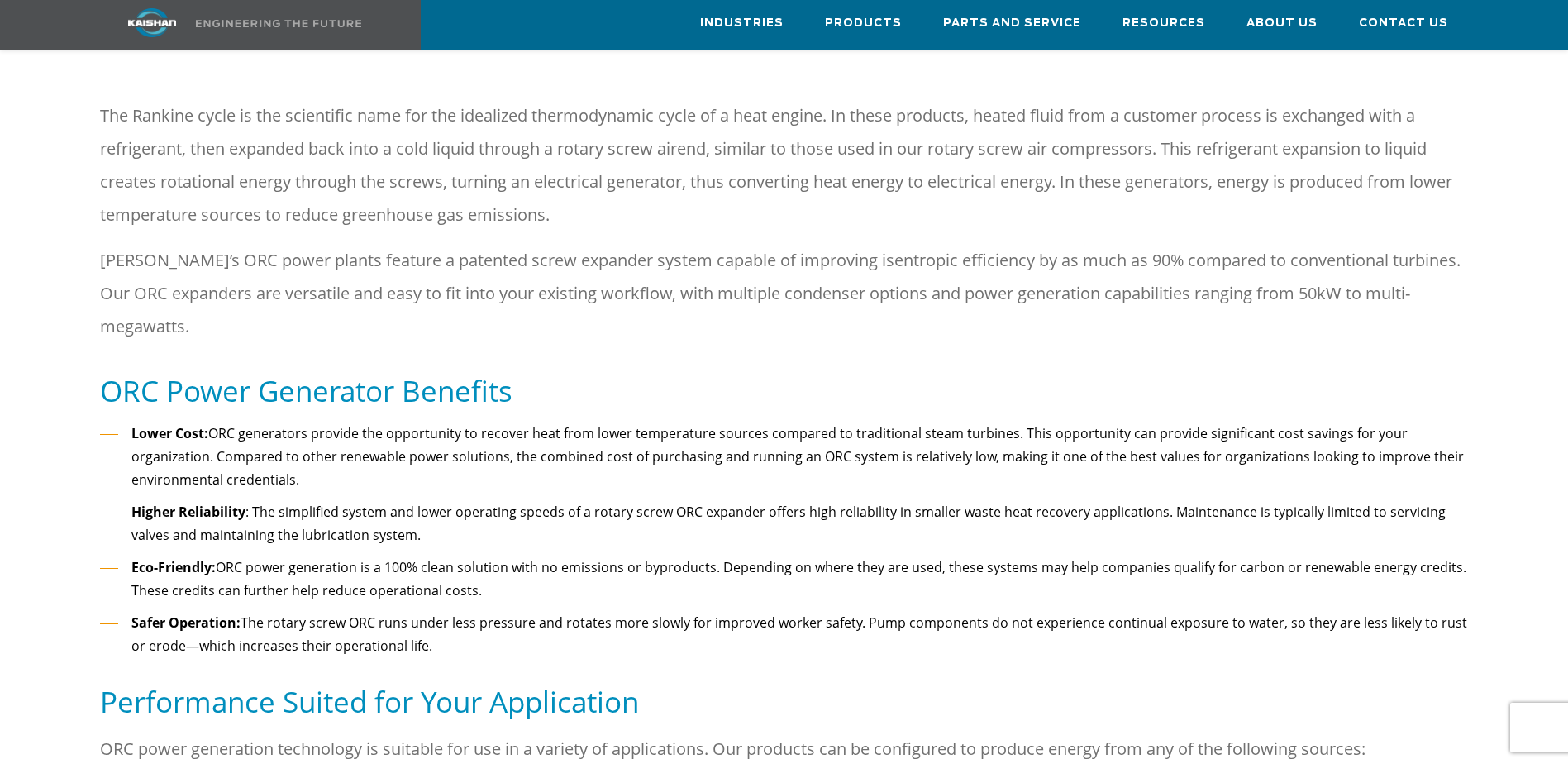
scroll to position [0, 0]
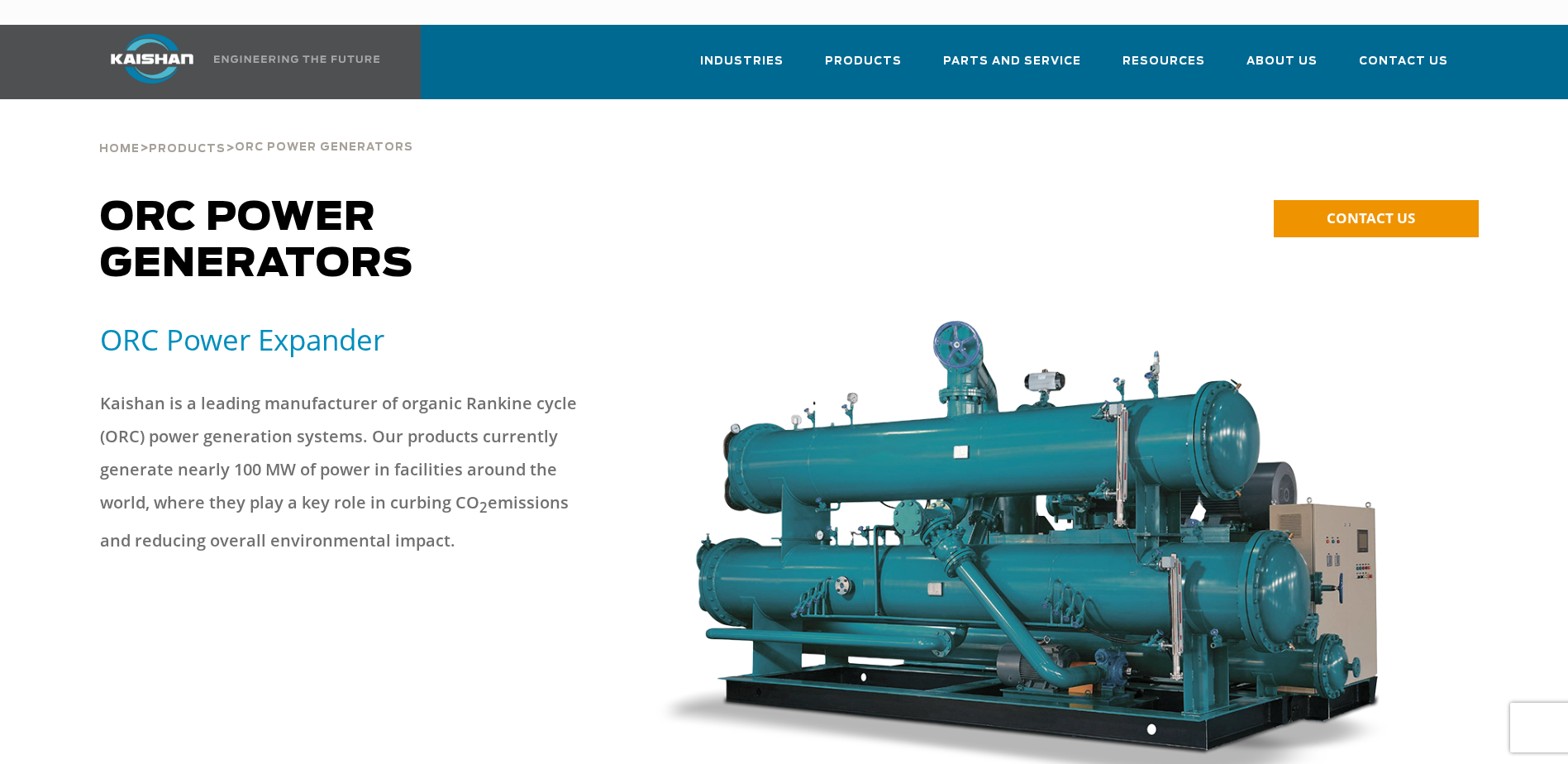
drag, startPoint x: 769, startPoint y: 533, endPoint x: 770, endPoint y: 243, distance: 290.0
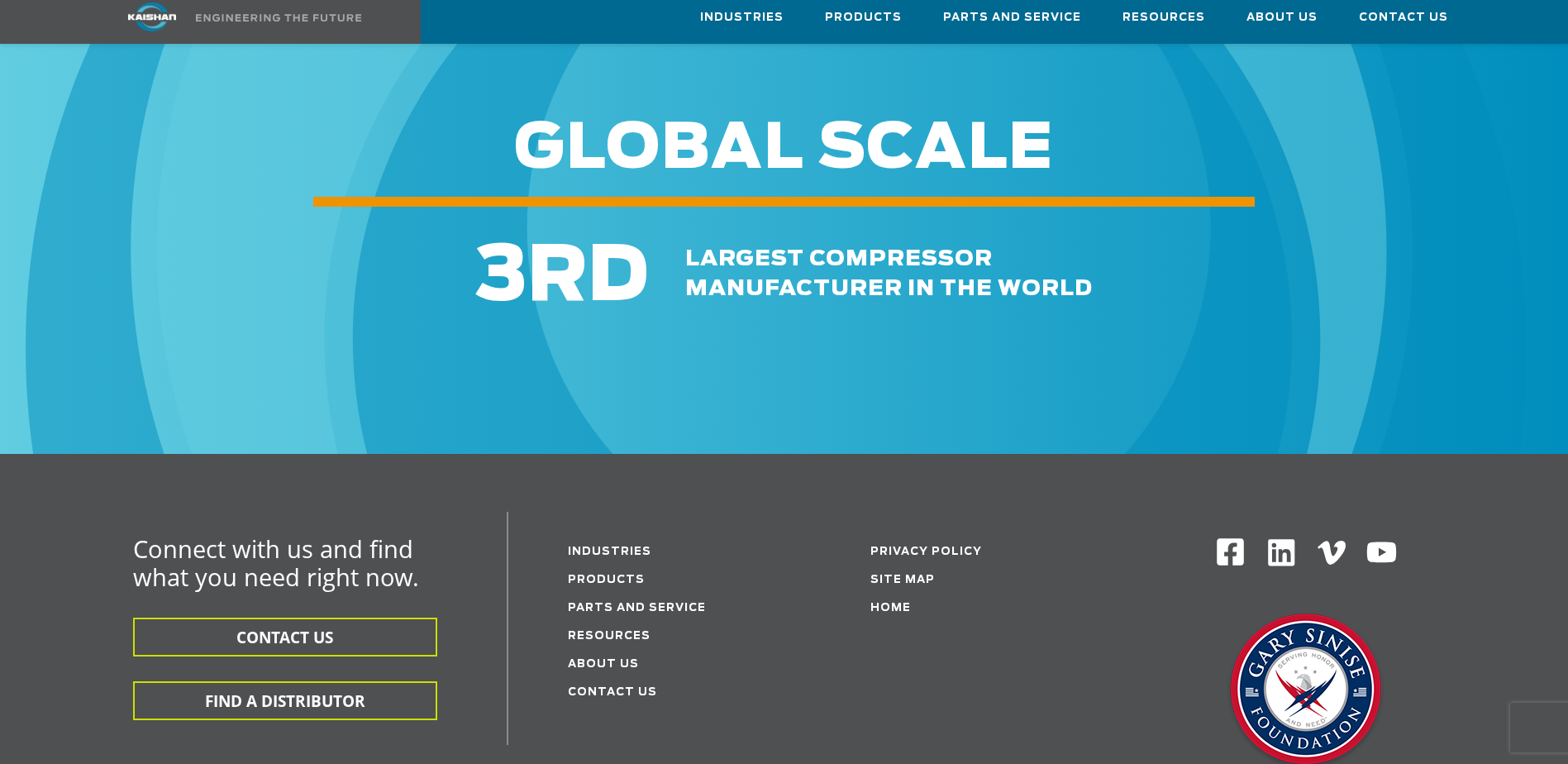
drag, startPoint x: 549, startPoint y: 315, endPoint x: 562, endPoint y: 513, distance: 198.4
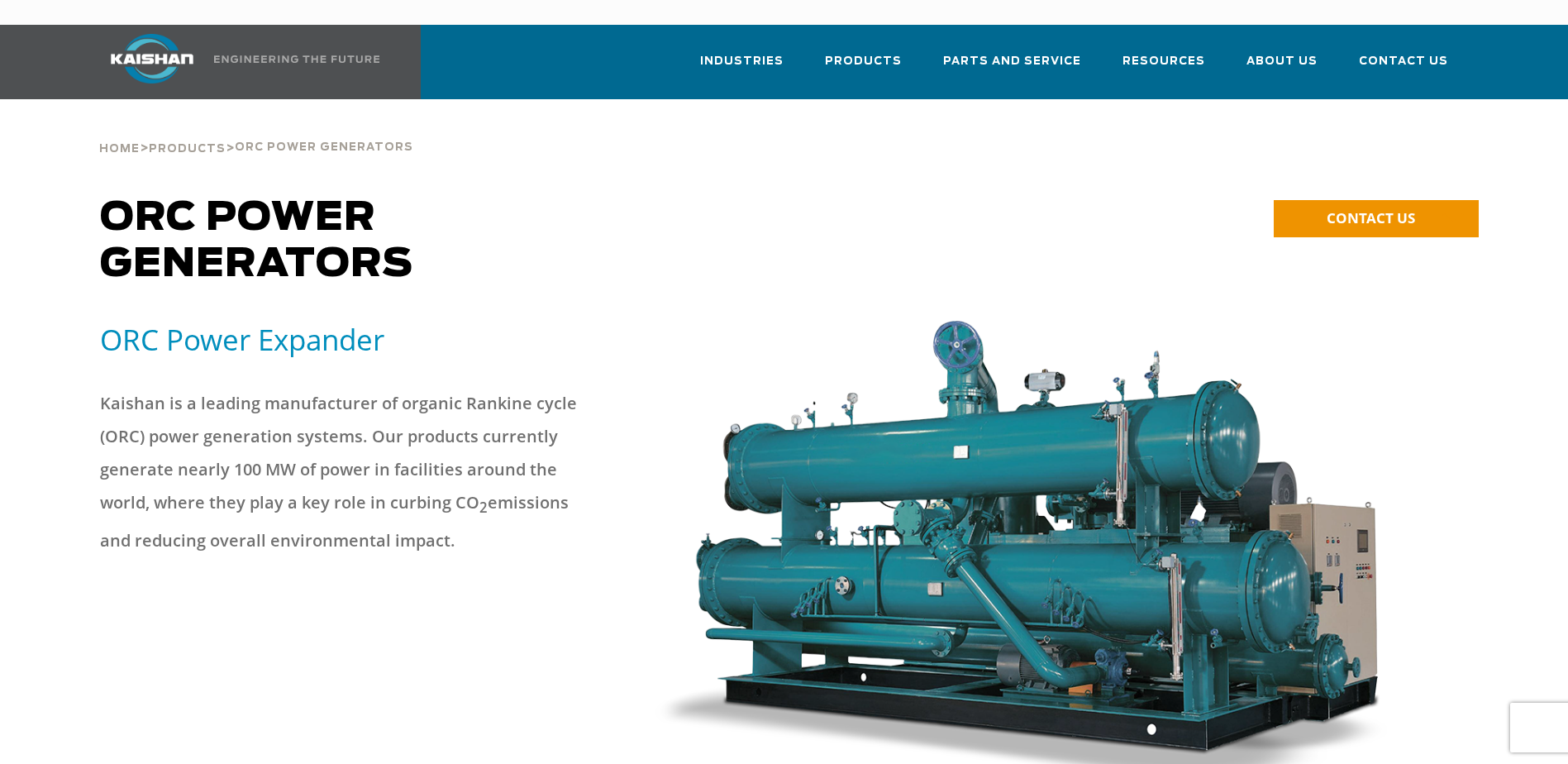
drag, startPoint x: 580, startPoint y: 494, endPoint x: 525, endPoint y: 134, distance: 364.2
